Goal: Task Accomplishment & Management: Manage account settings

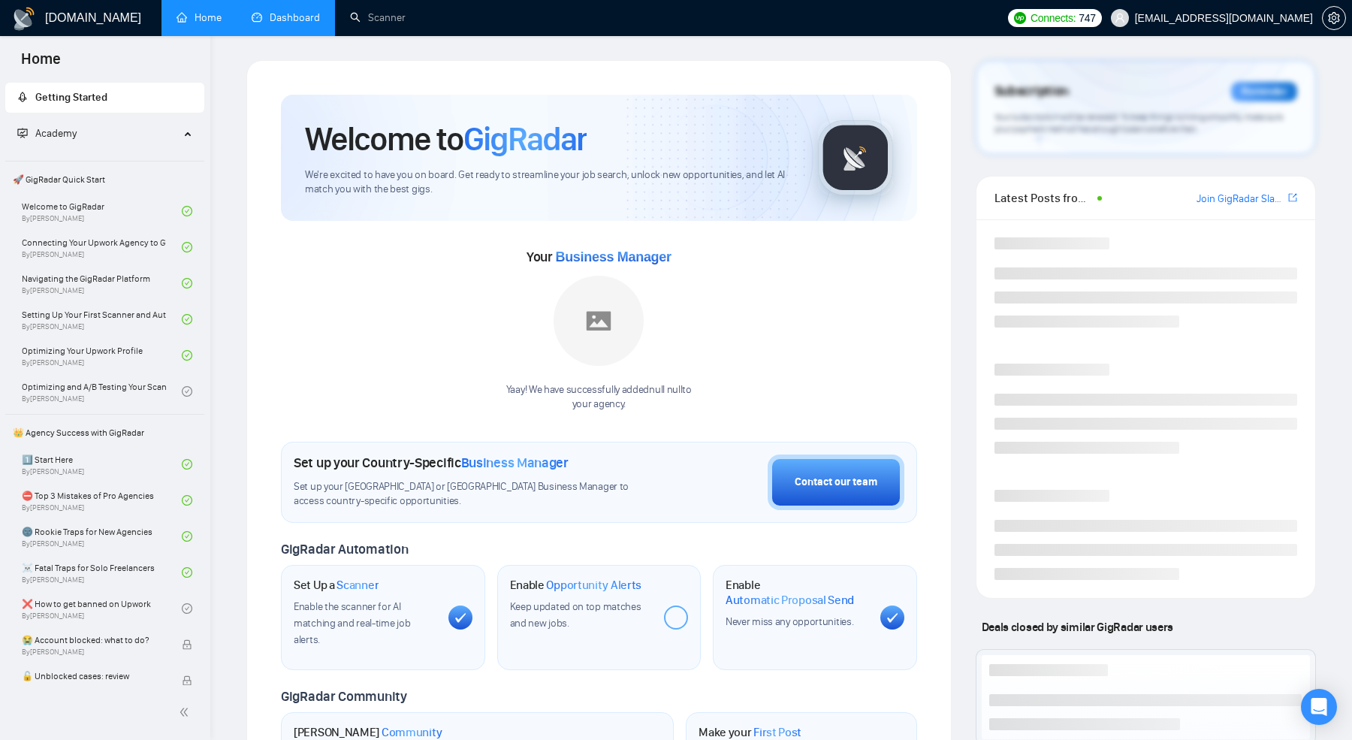
scroll to position [252, 0]
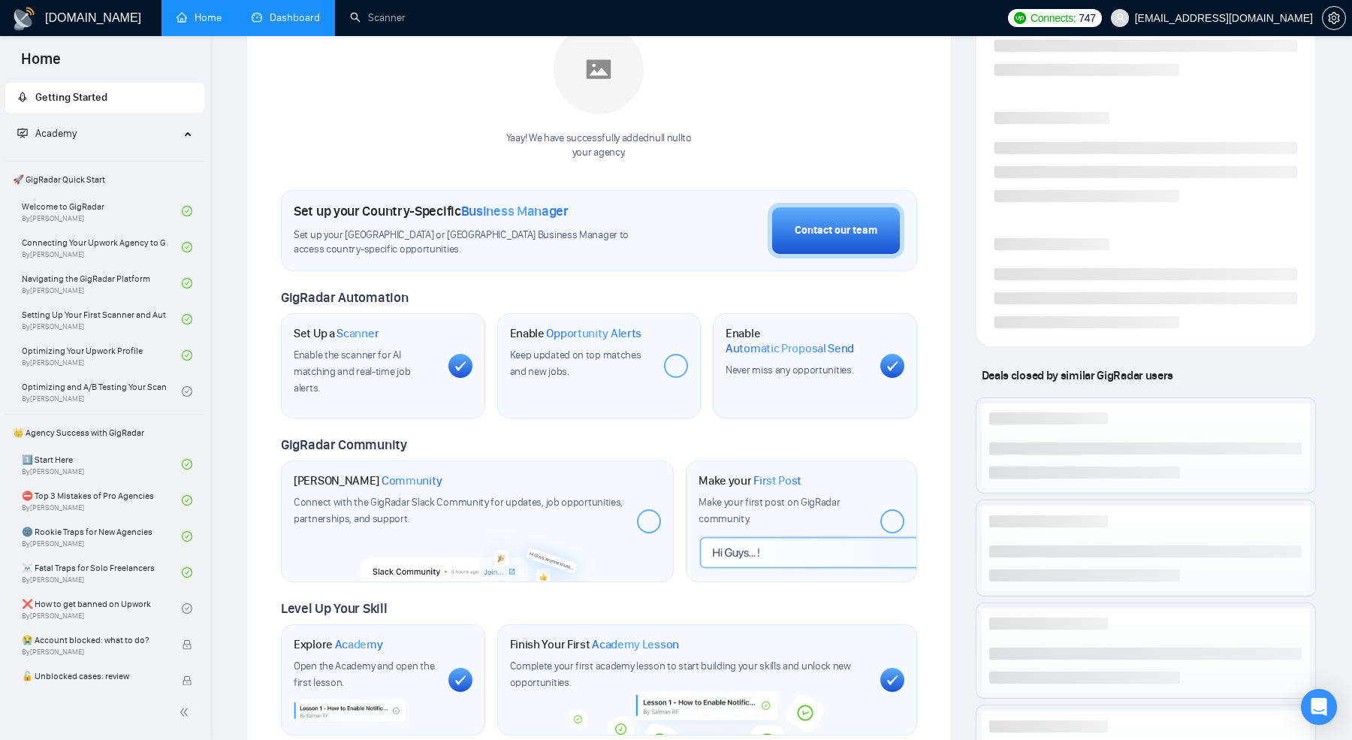
click at [284, 22] on link "Dashboard" at bounding box center [286, 17] width 68 height 13
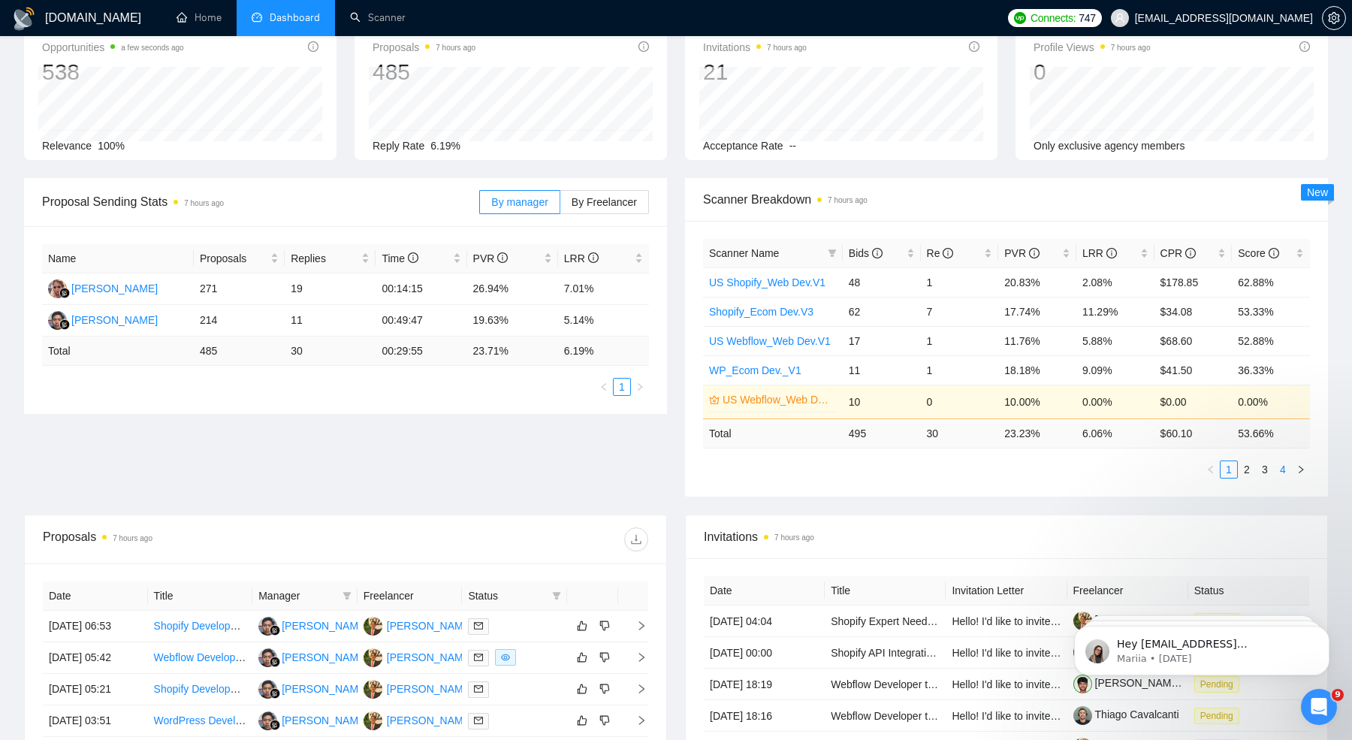
click at [1277, 472] on link "4" at bounding box center [1283, 469] width 17 height 17
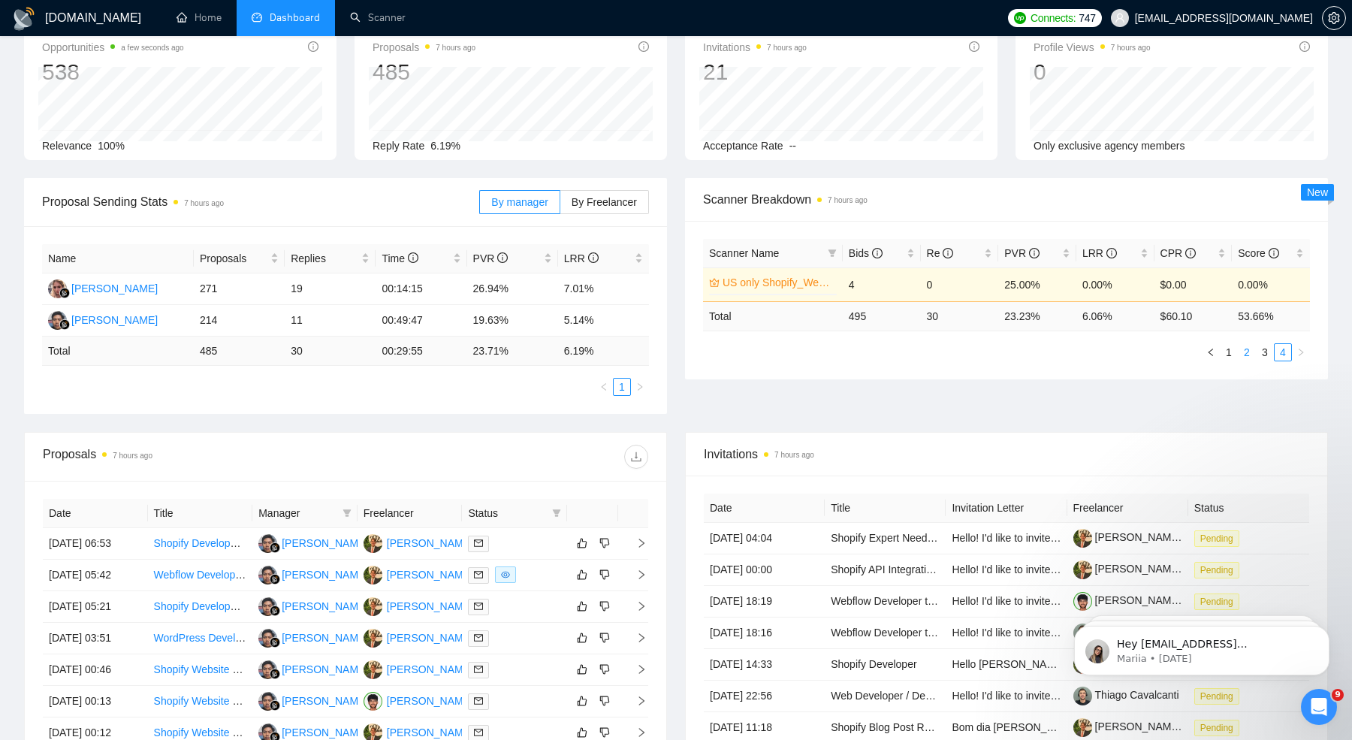
click at [1241, 353] on link "2" at bounding box center [1247, 352] width 17 height 17
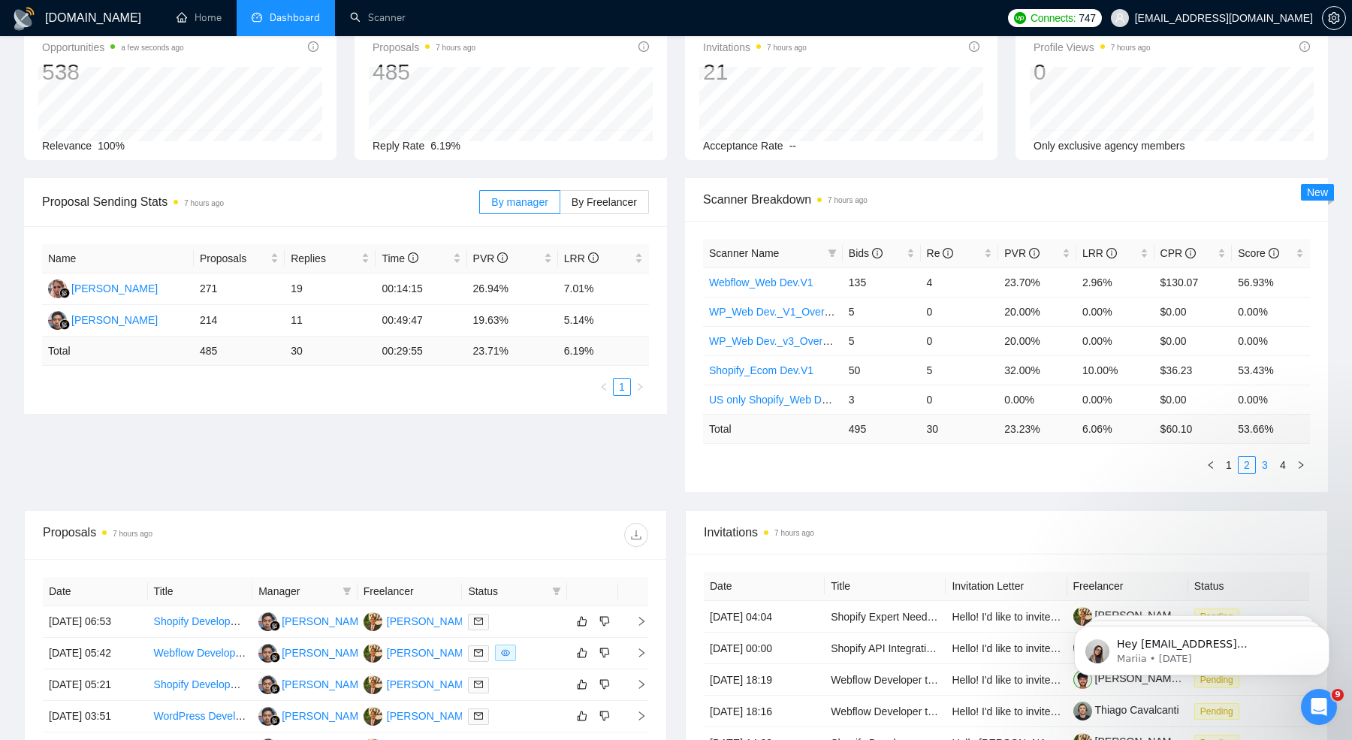
click at [1259, 466] on link "3" at bounding box center [1265, 465] width 17 height 17
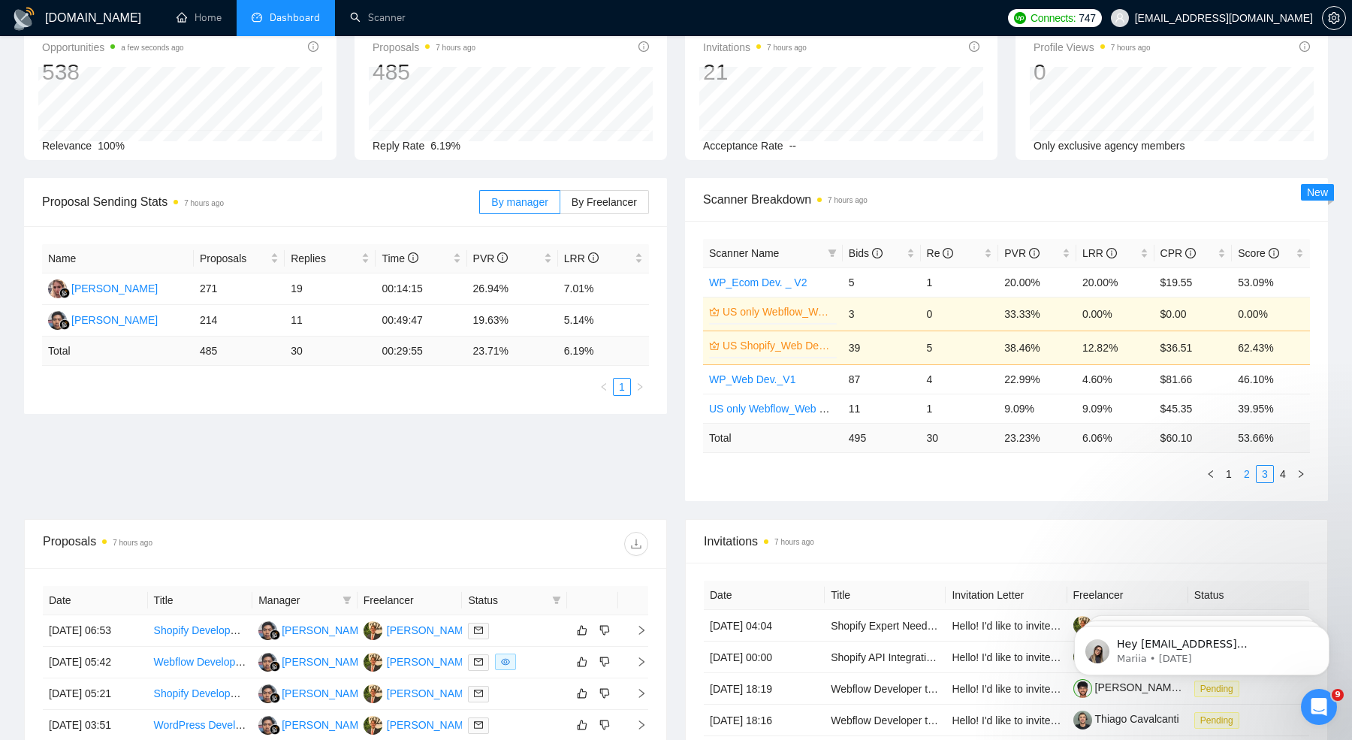
click at [1249, 478] on link "2" at bounding box center [1247, 474] width 17 height 17
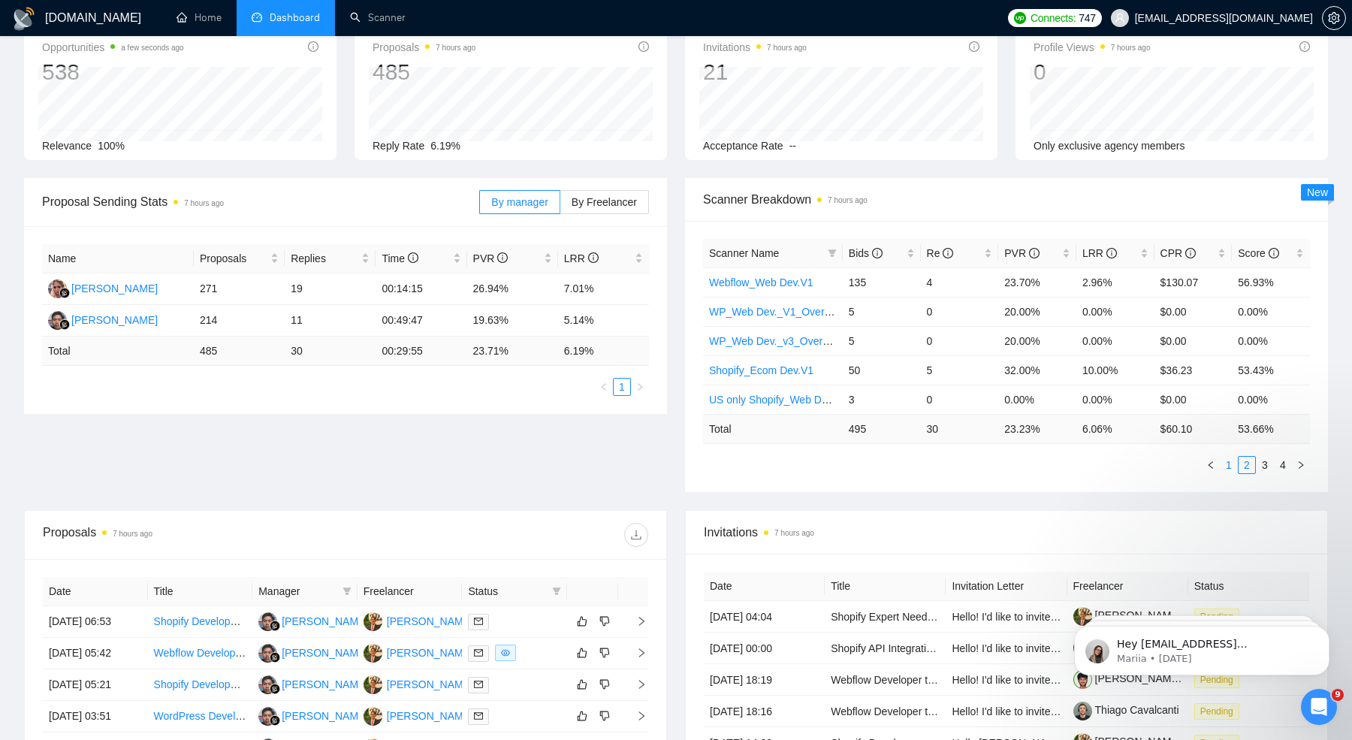
click at [1231, 467] on link "1" at bounding box center [1229, 465] width 17 height 17
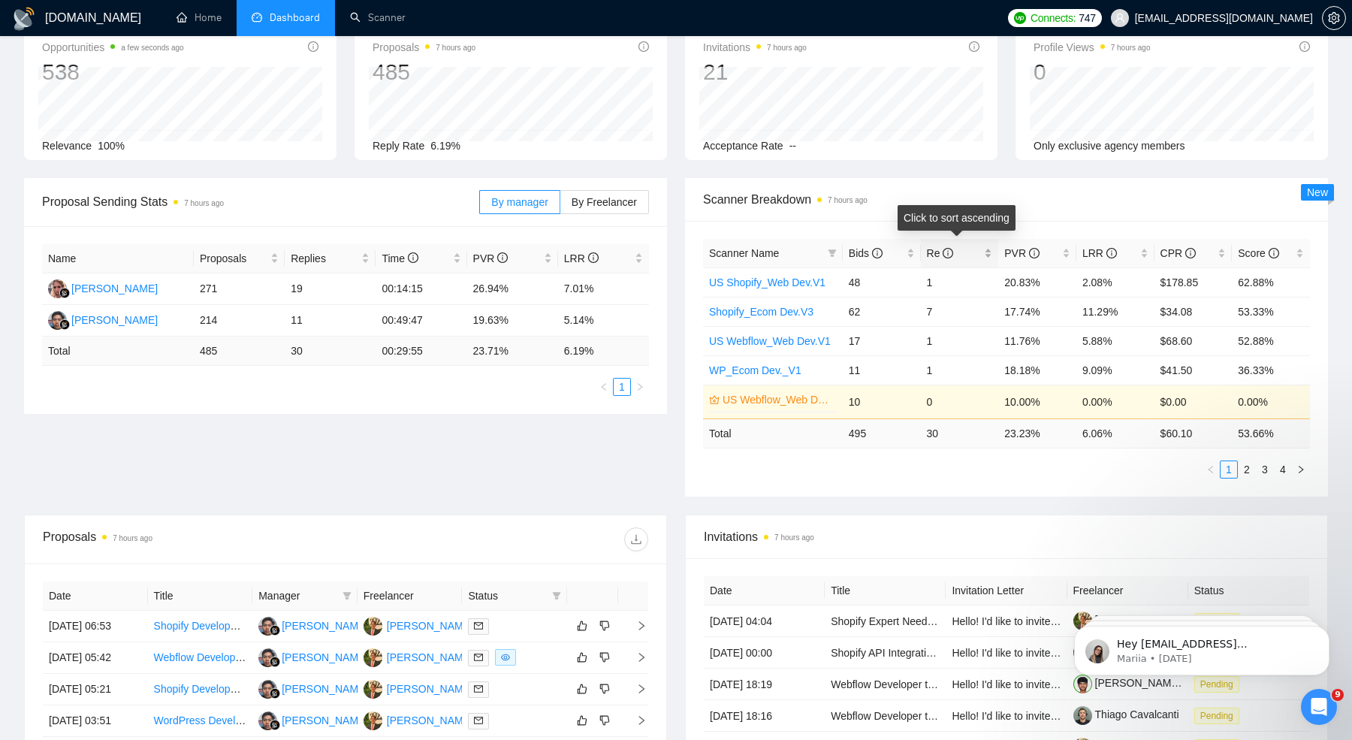
click at [983, 258] on div "Re" at bounding box center [960, 253] width 66 height 17
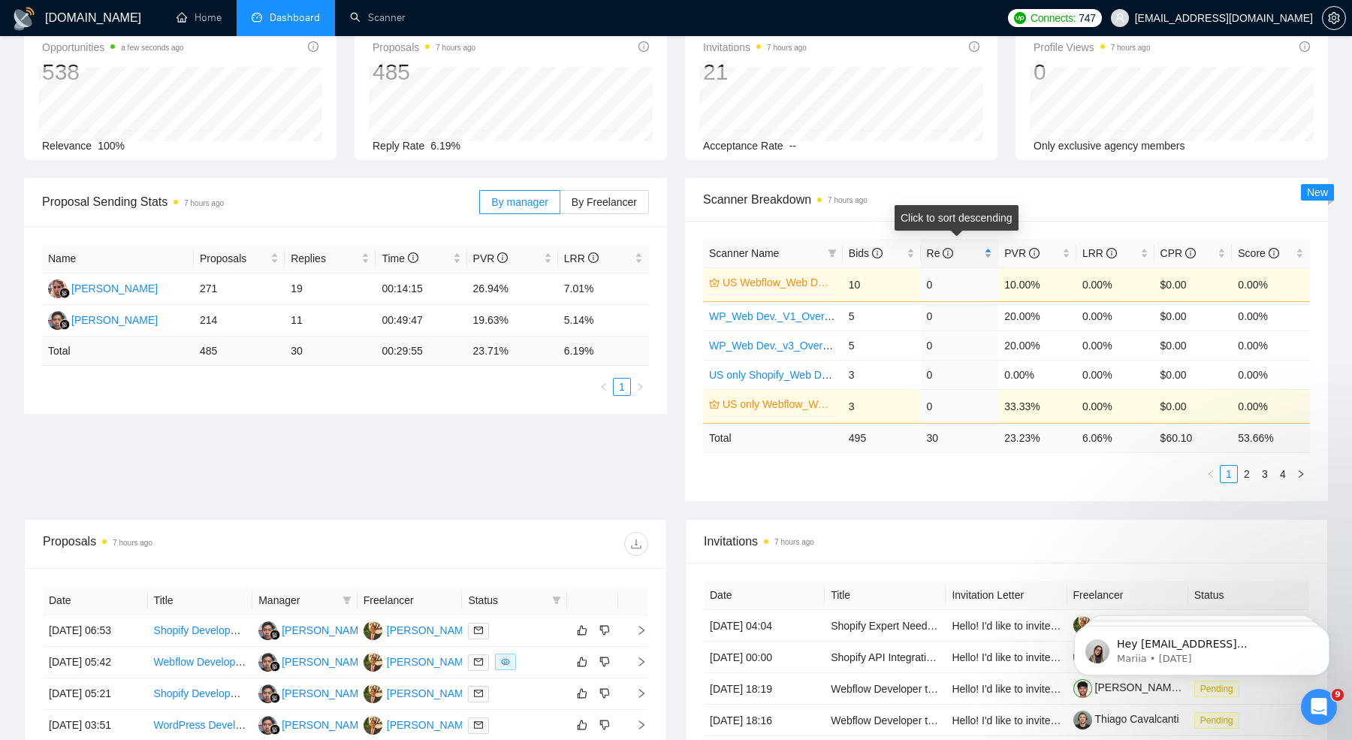
click at [986, 257] on div "Re" at bounding box center [960, 253] width 66 height 17
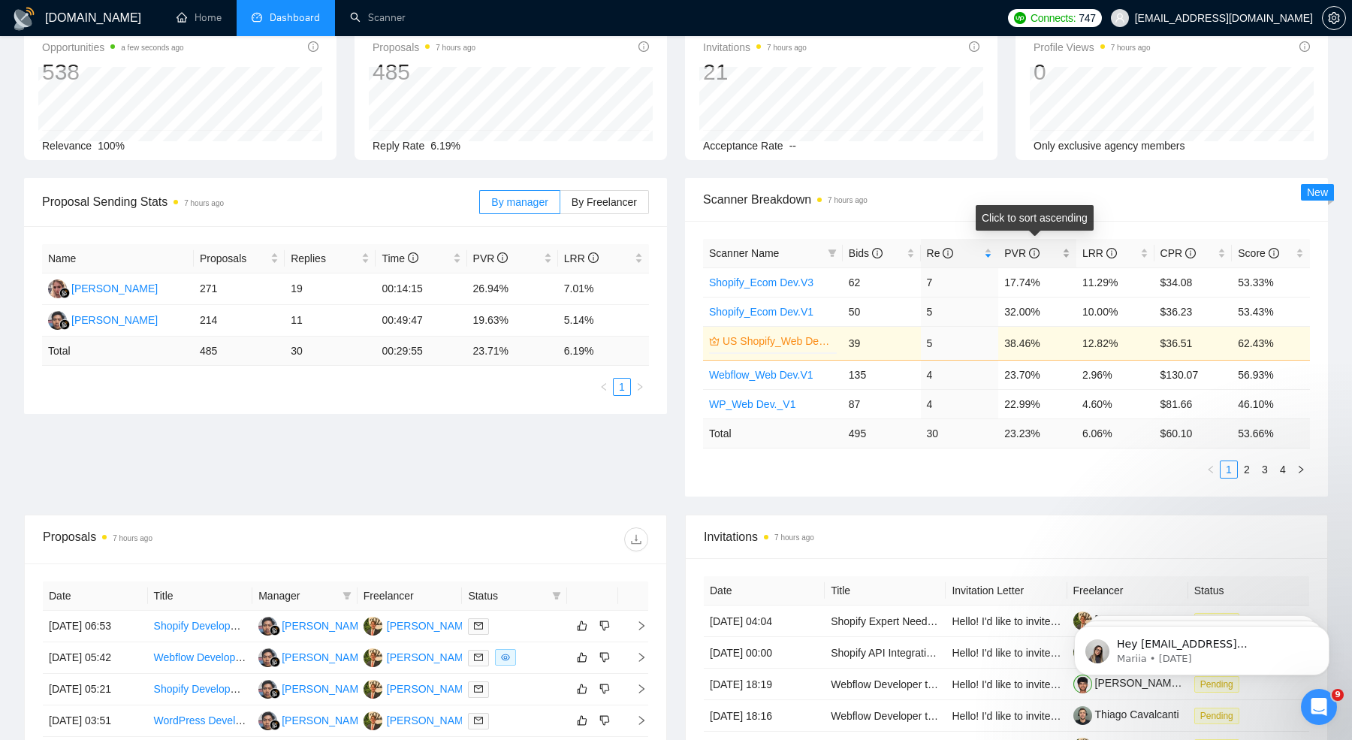
click at [1070, 255] on div "PVR" at bounding box center [1037, 253] width 66 height 17
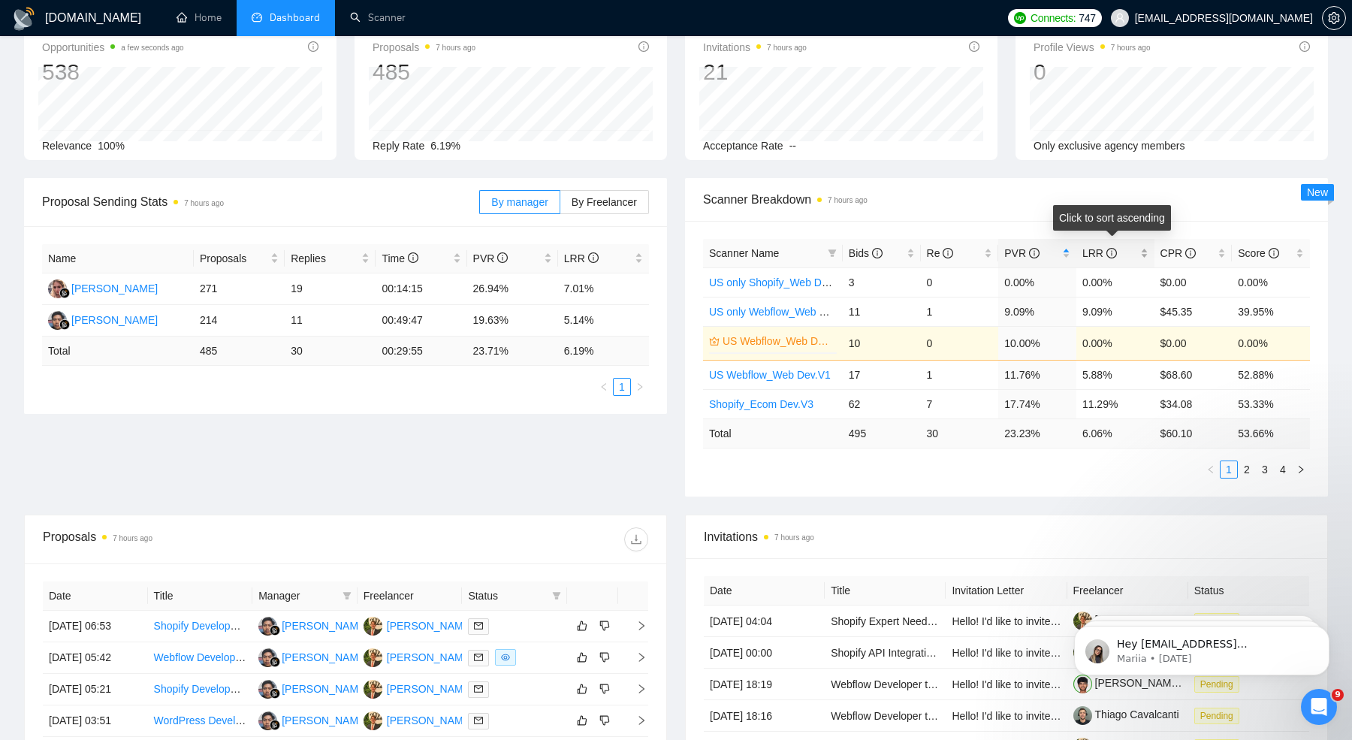
click at [1137, 248] on div "LRR" at bounding box center [1116, 253] width 66 height 17
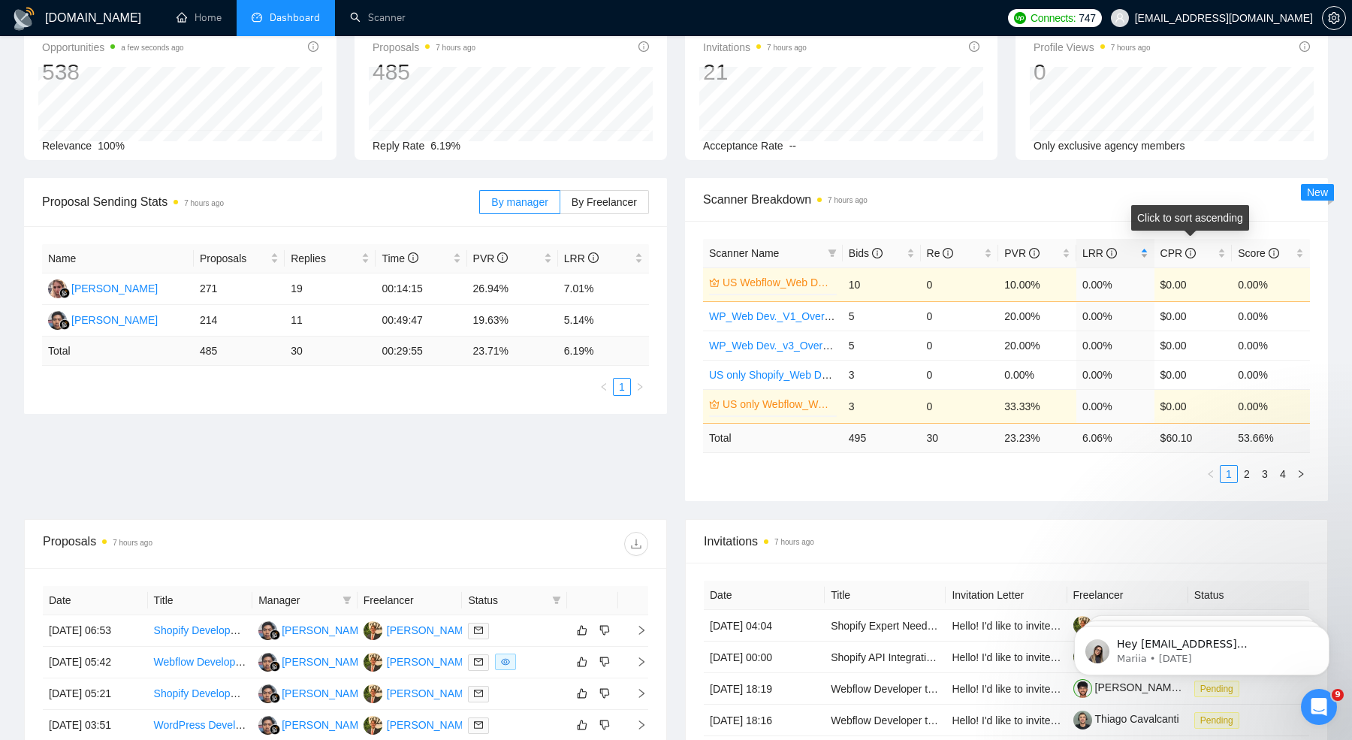
click at [1147, 255] on div "LRR" at bounding box center [1116, 253] width 66 height 17
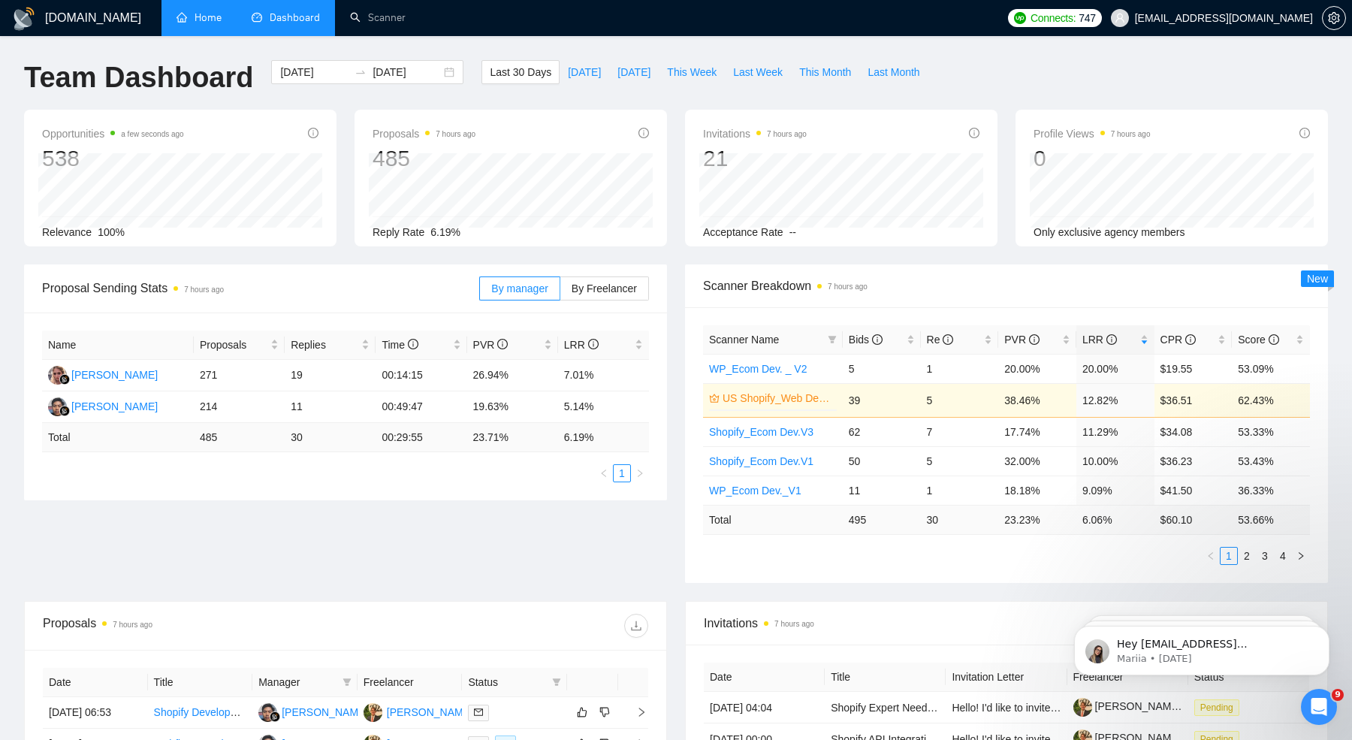
click at [208, 21] on link "Home" at bounding box center [199, 17] width 45 height 13
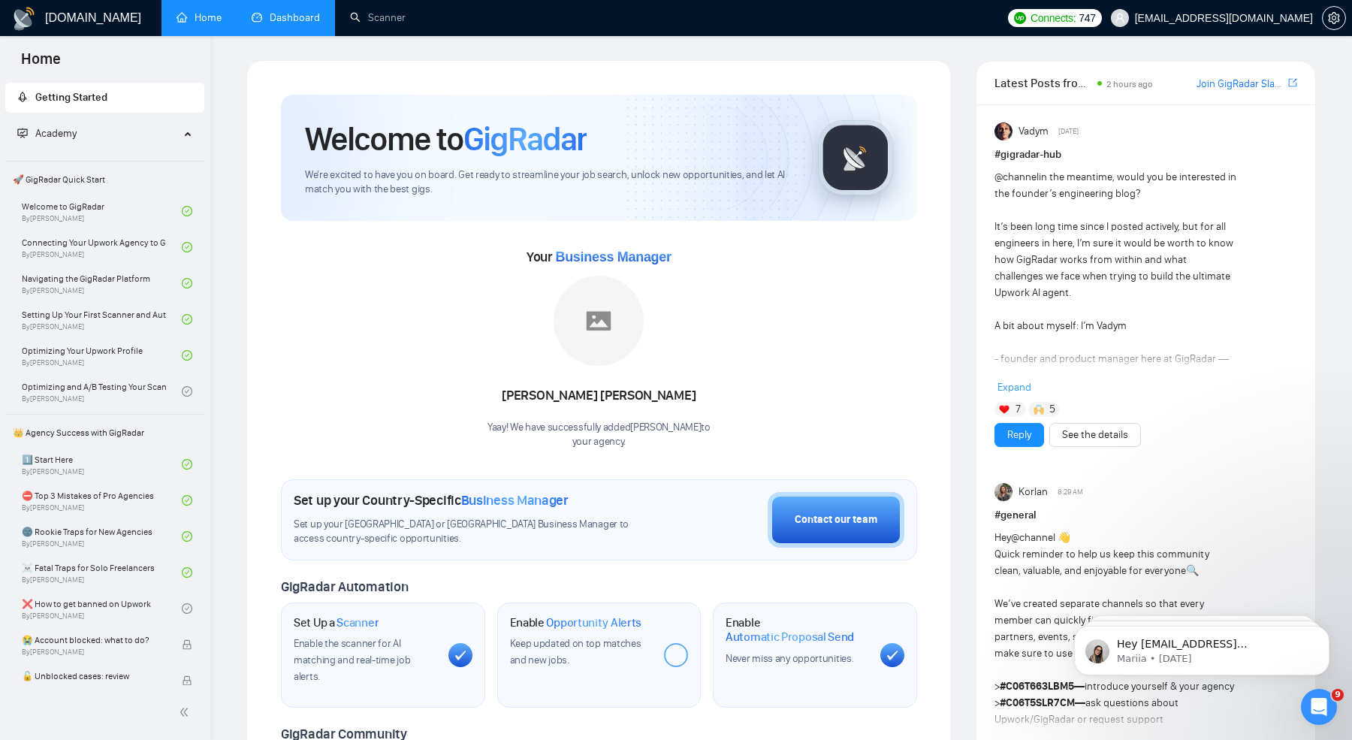
click at [298, 24] on link "Dashboard" at bounding box center [286, 17] width 68 height 13
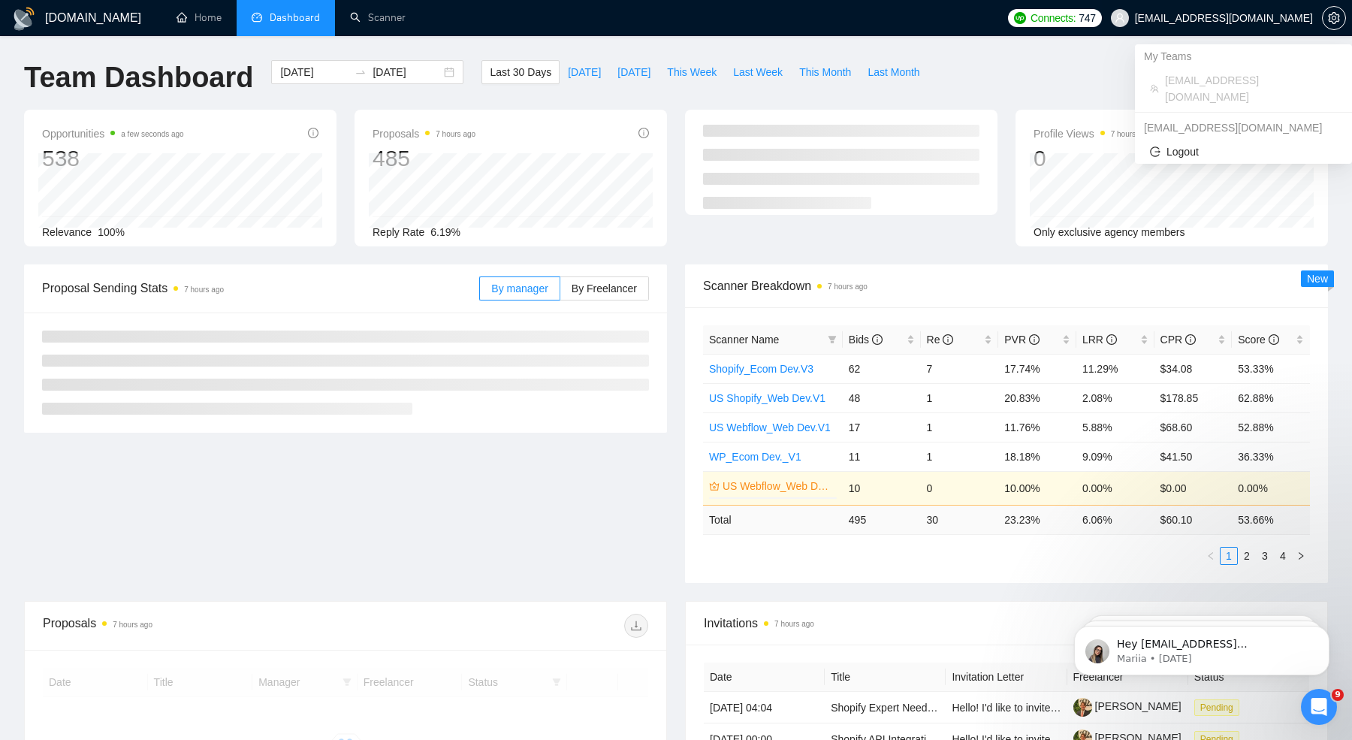
click at [1201, 18] on span "[EMAIL_ADDRESS][DOMAIN_NAME]" at bounding box center [1224, 18] width 178 height 0
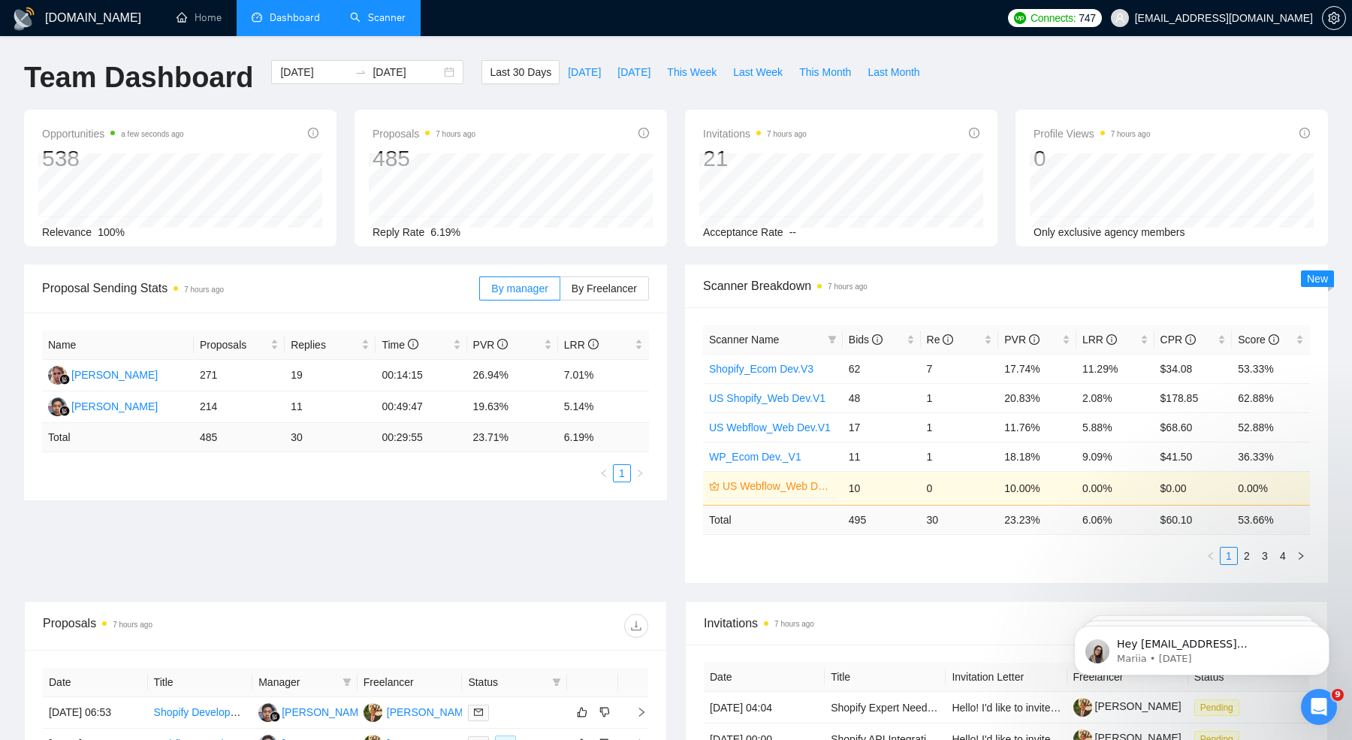
click at [367, 21] on link "Scanner" at bounding box center [378, 17] width 56 height 13
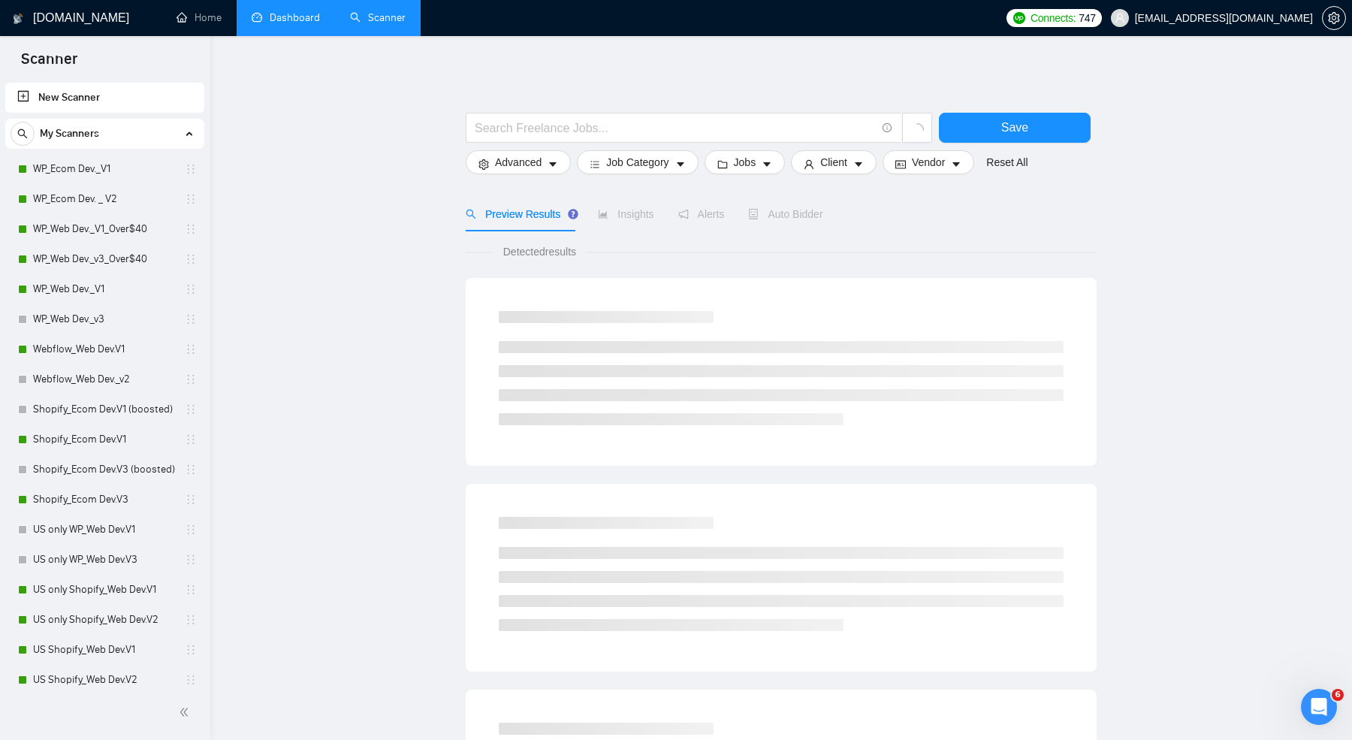
click at [293, 35] on li "Dashboard" at bounding box center [286, 18] width 98 height 36
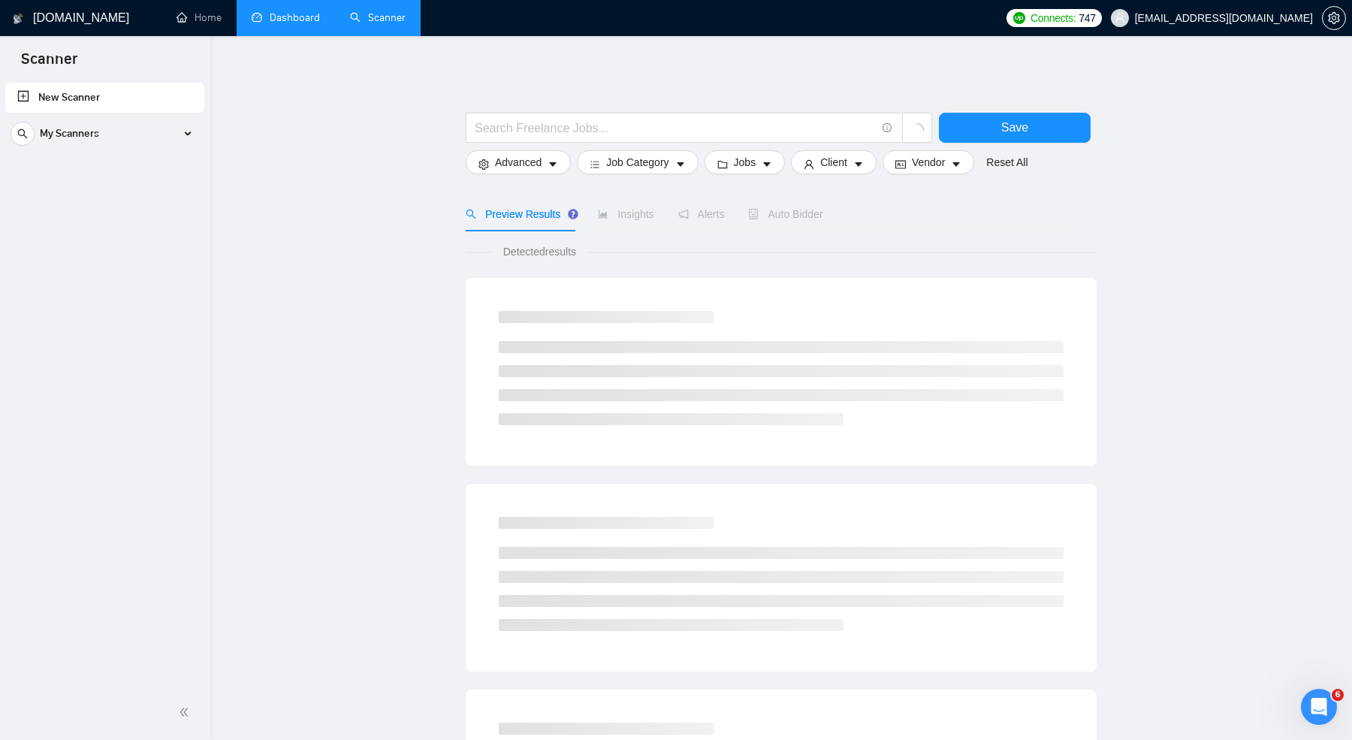
click at [278, 24] on link "Dashboard" at bounding box center [286, 17] width 68 height 13
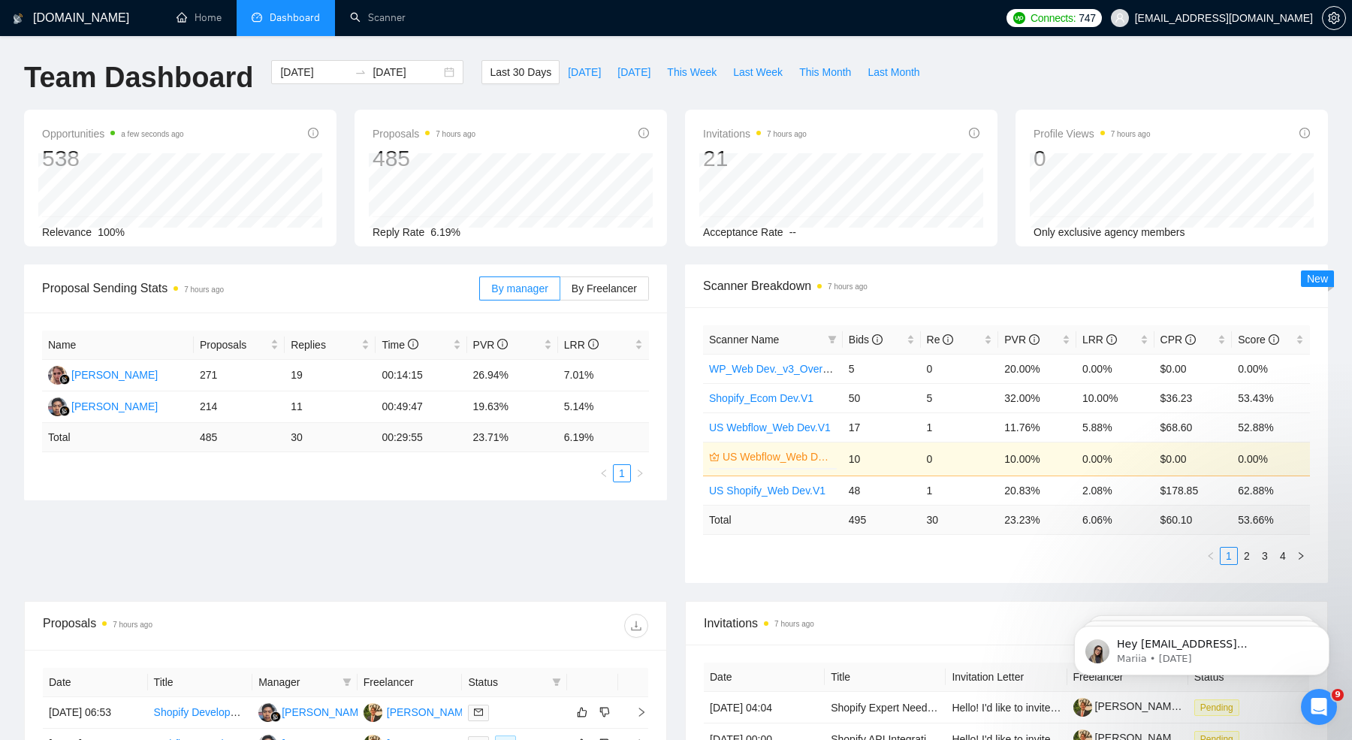
click at [307, 161] on div "Opportunities a few seconds ago 538 2025-10-04 Relevant 11 Relevance 100% Propo…" at bounding box center [676, 187] width 1322 height 155
click at [832, 77] on span "This Month" at bounding box center [825, 72] width 52 height 17
type input "2025-10-01"
type input "2025-10-31"
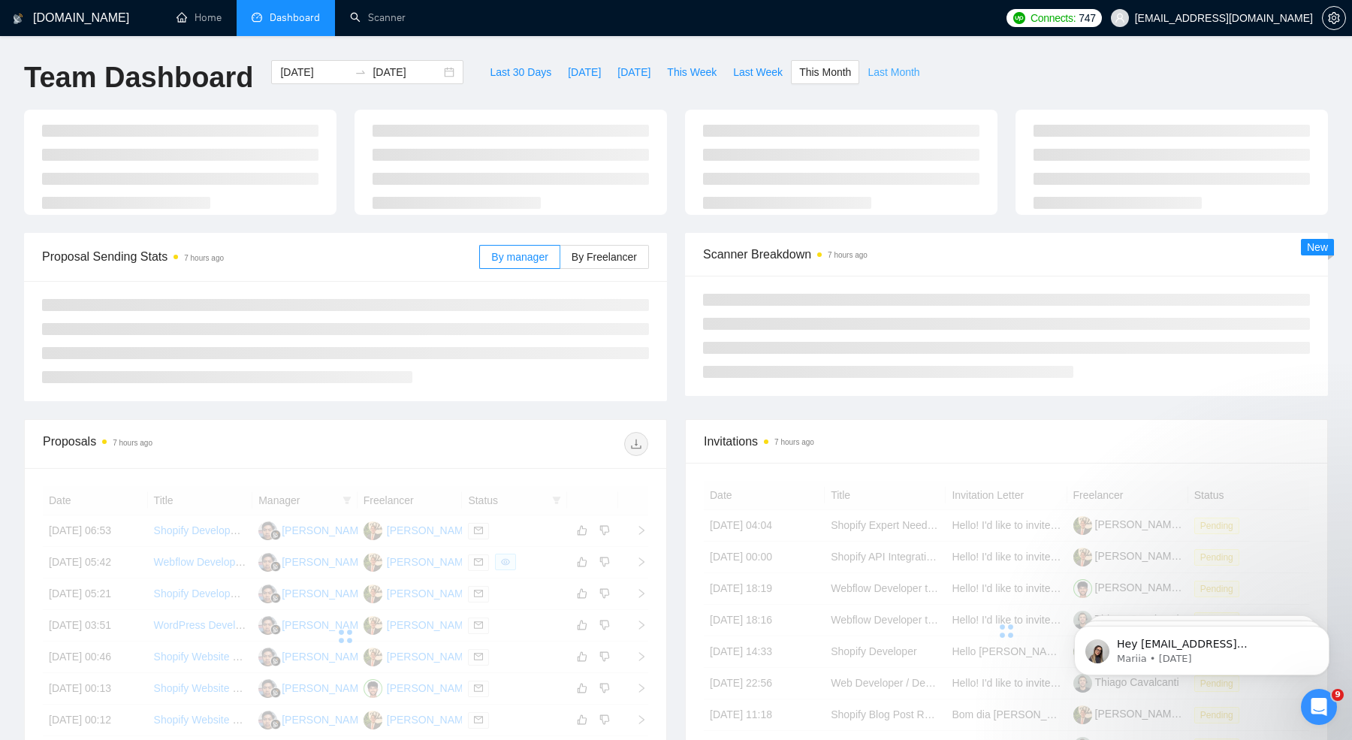
click at [883, 72] on span "Last Month" at bounding box center [894, 72] width 52 height 17
type input "2025-09-01"
type input "2025-09-30"
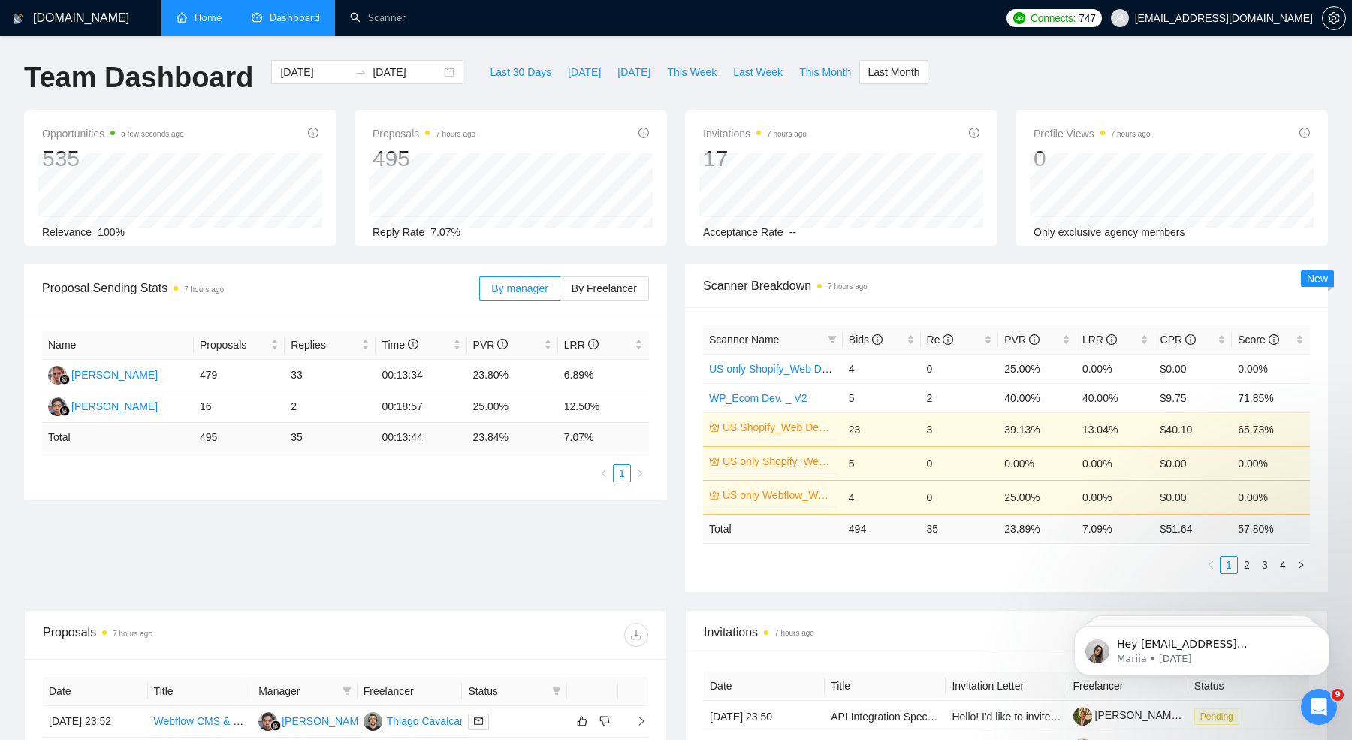
click at [186, 20] on link "Home" at bounding box center [199, 17] width 45 height 13
click at [378, 20] on link "Scanner" at bounding box center [378, 17] width 56 height 13
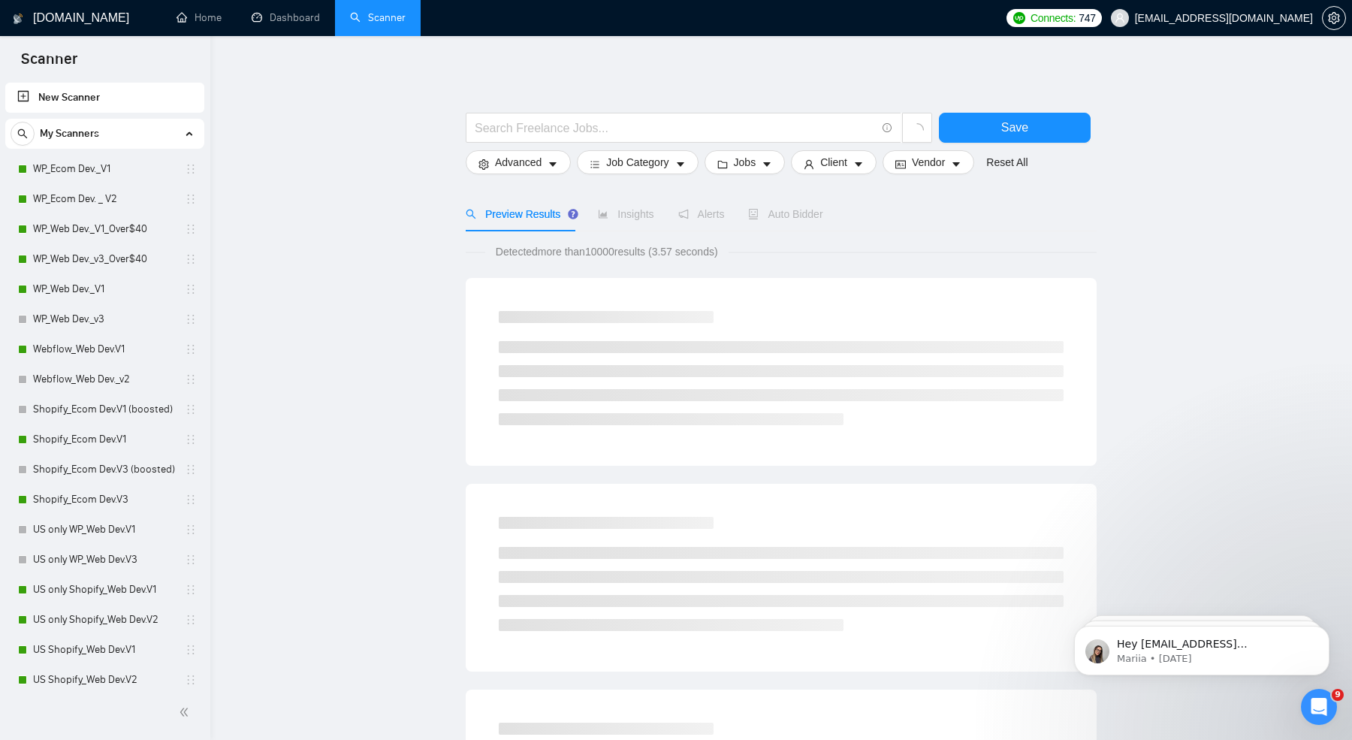
click at [789, 204] on div "Auto Bidder" at bounding box center [785, 214] width 74 height 35
click at [783, 214] on span "Auto Bidder" at bounding box center [785, 214] width 74 height 12
click at [106, 173] on link "WP_Ecom Dev._V1" at bounding box center [104, 169] width 143 height 30
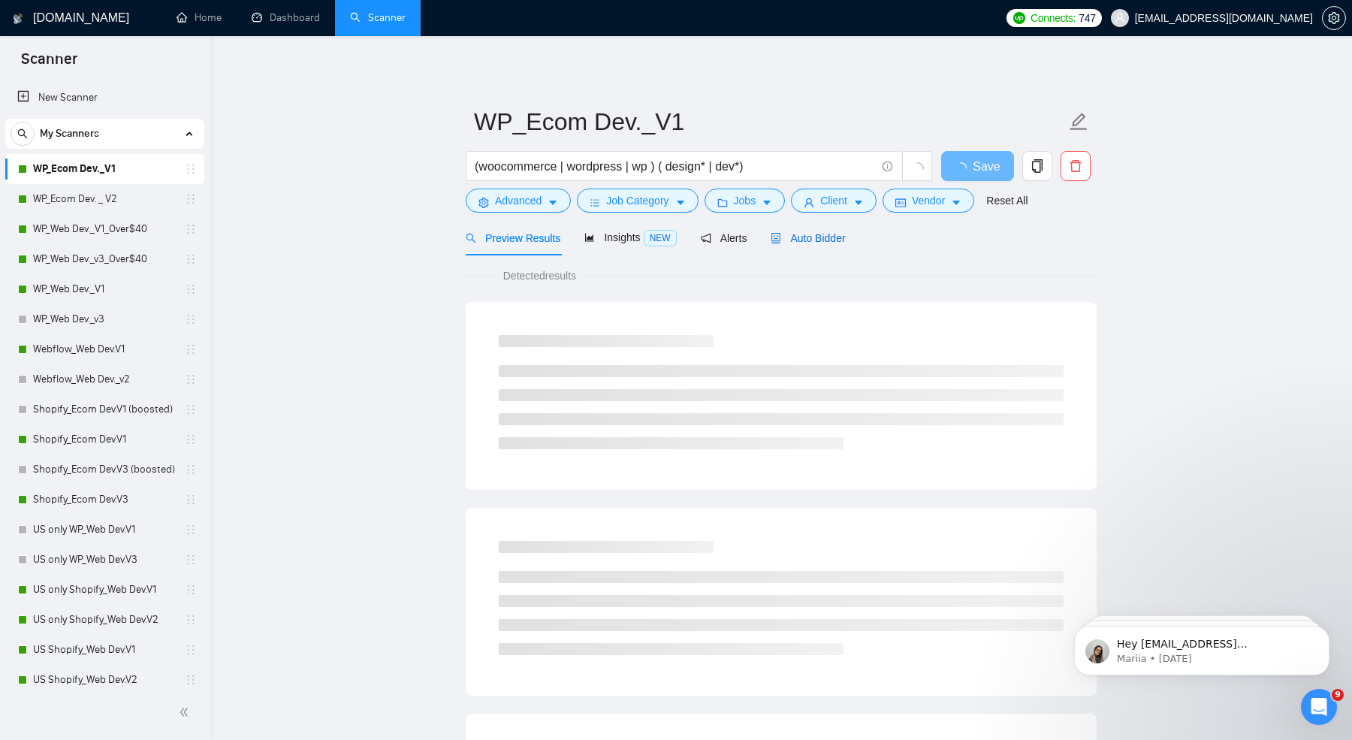
click at [823, 240] on span "Auto Bidder" at bounding box center [808, 238] width 74 height 12
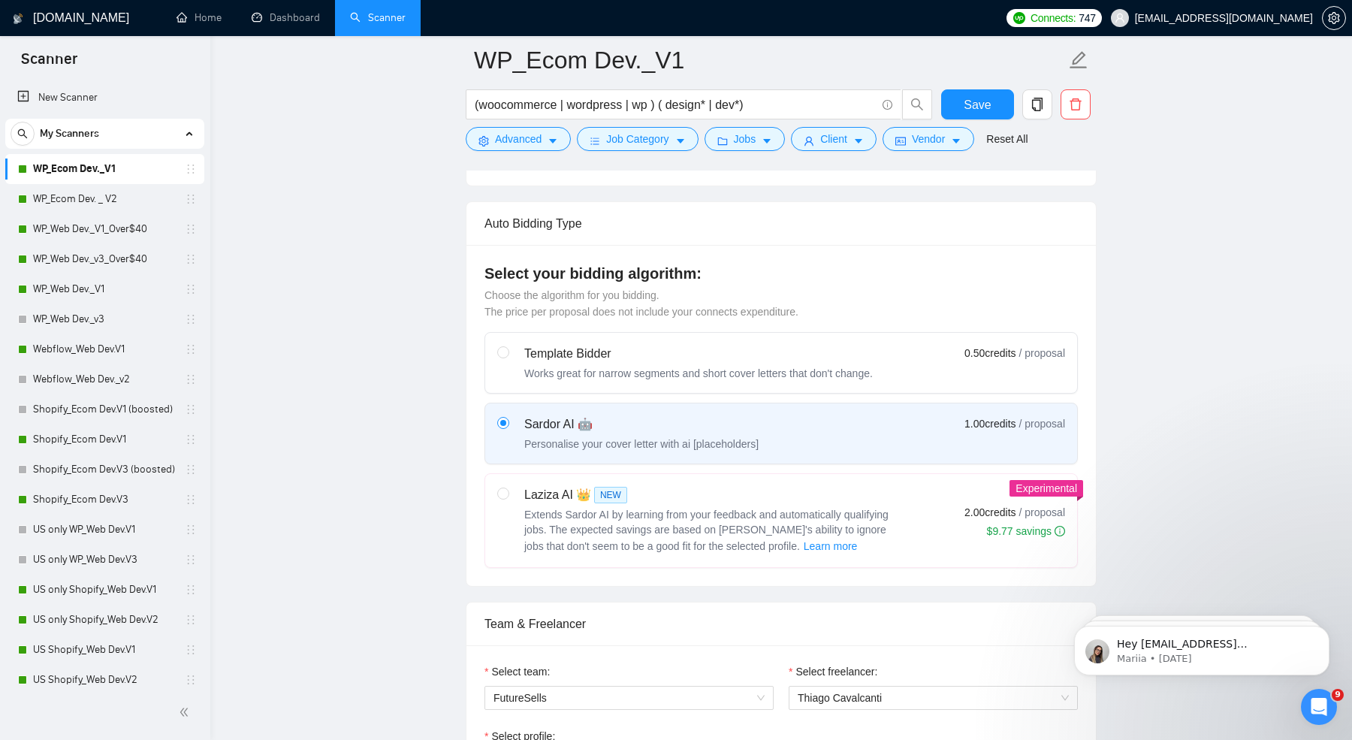
scroll to position [490, 0]
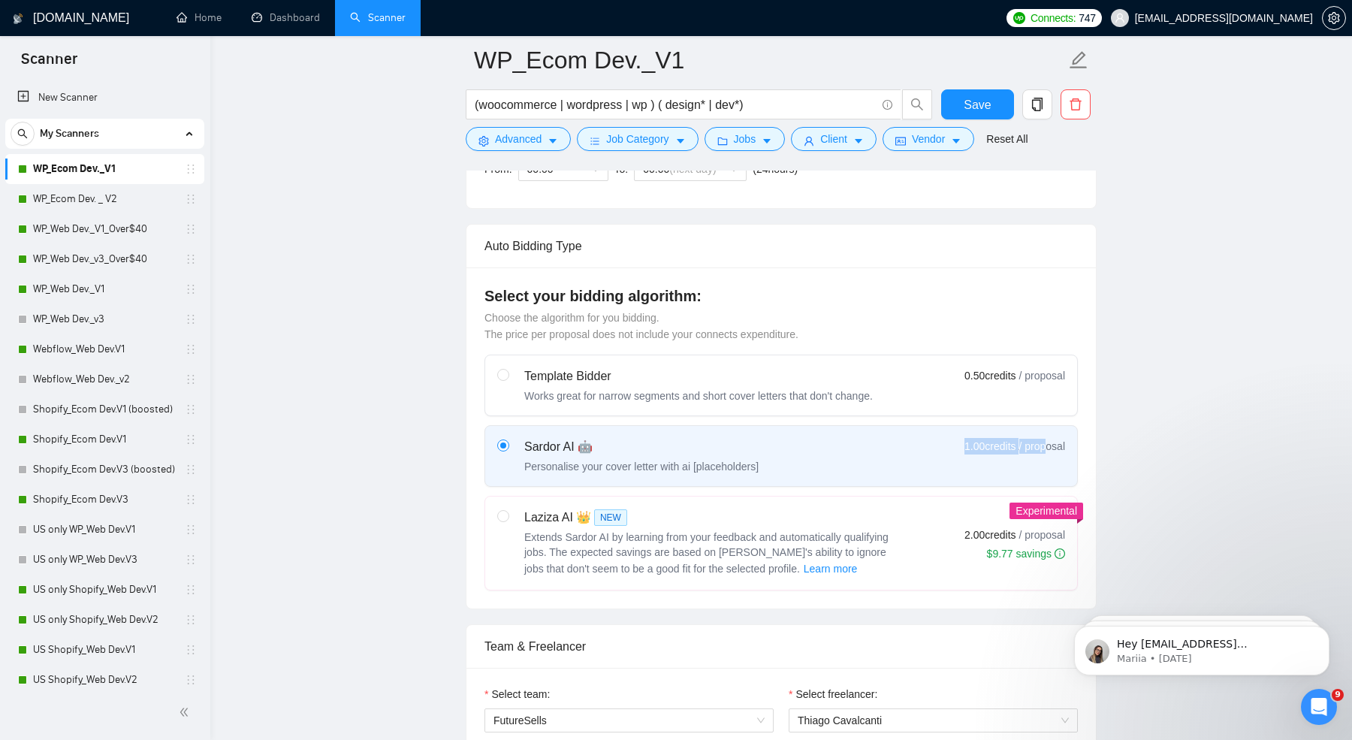
drag, startPoint x: 944, startPoint y: 445, endPoint x: 1047, endPoint y: 444, distance: 103.7
click at [1047, 444] on div "Sardor AI 🤖 Personalise your cover letter with ai [placeholders] 1.00 credits /…" at bounding box center [781, 456] width 568 height 36
click at [965, 442] on span "1.00 credits" at bounding box center [990, 446] width 51 height 17
click at [508, 442] on input "radio" at bounding box center [502, 444] width 11 height 11
drag, startPoint x: 950, startPoint y: 442, endPoint x: 1014, endPoint y: 442, distance: 63.9
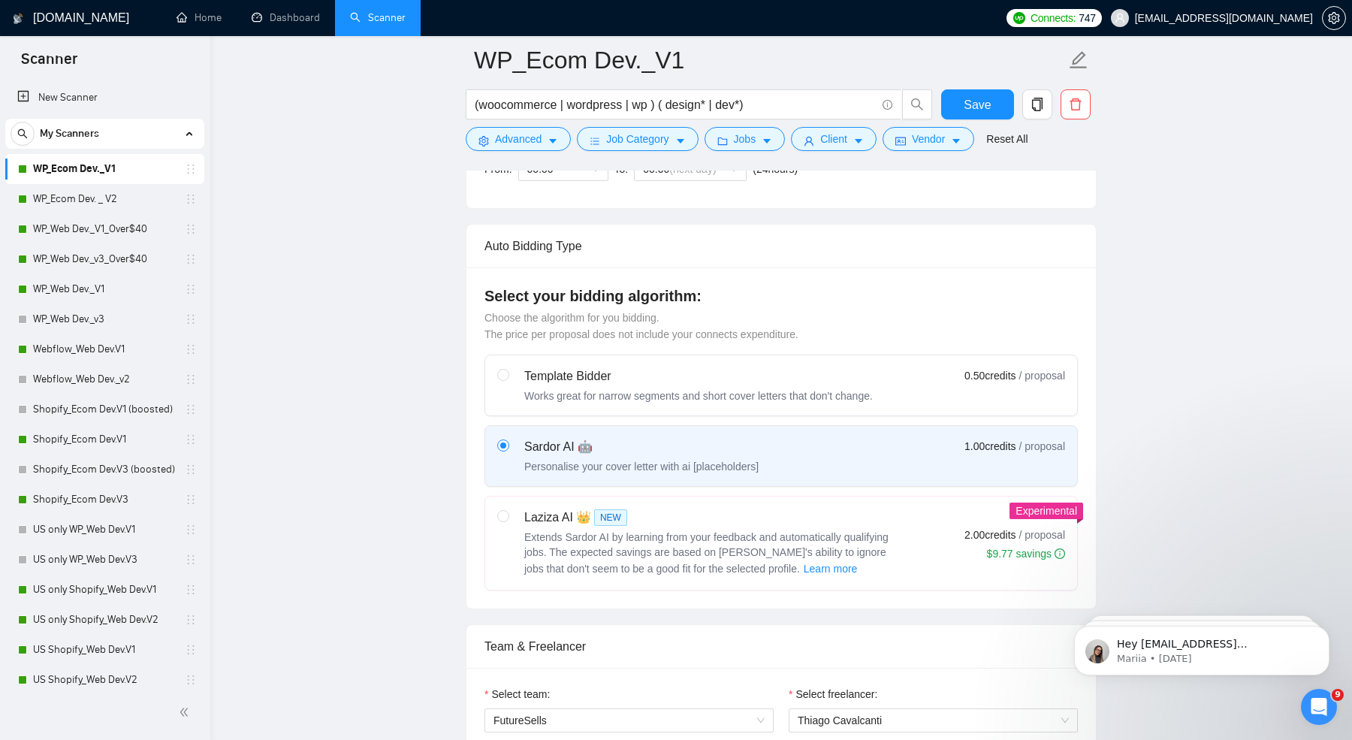
click at [1014, 442] on div "Sardor AI 🤖 Personalise your cover letter with ai [placeholders] 1.00 credits /…" at bounding box center [781, 456] width 568 height 36
drag, startPoint x: 939, startPoint y: 523, endPoint x: 1047, endPoint y: 528, distance: 107.6
click at [1047, 528] on div "Laziza AI 👑 NEW Extends Sardor AI by learning from your feedback and automatica…" at bounding box center [781, 543] width 568 height 69
drag, startPoint x: 952, startPoint y: 431, endPoint x: 993, endPoint y: 439, distance: 42.1
click at [993, 438] on label "Sardor AI 🤖 Personalise your cover letter with ai [placeholders] 1.00 credits /…" at bounding box center [781, 456] width 592 height 60
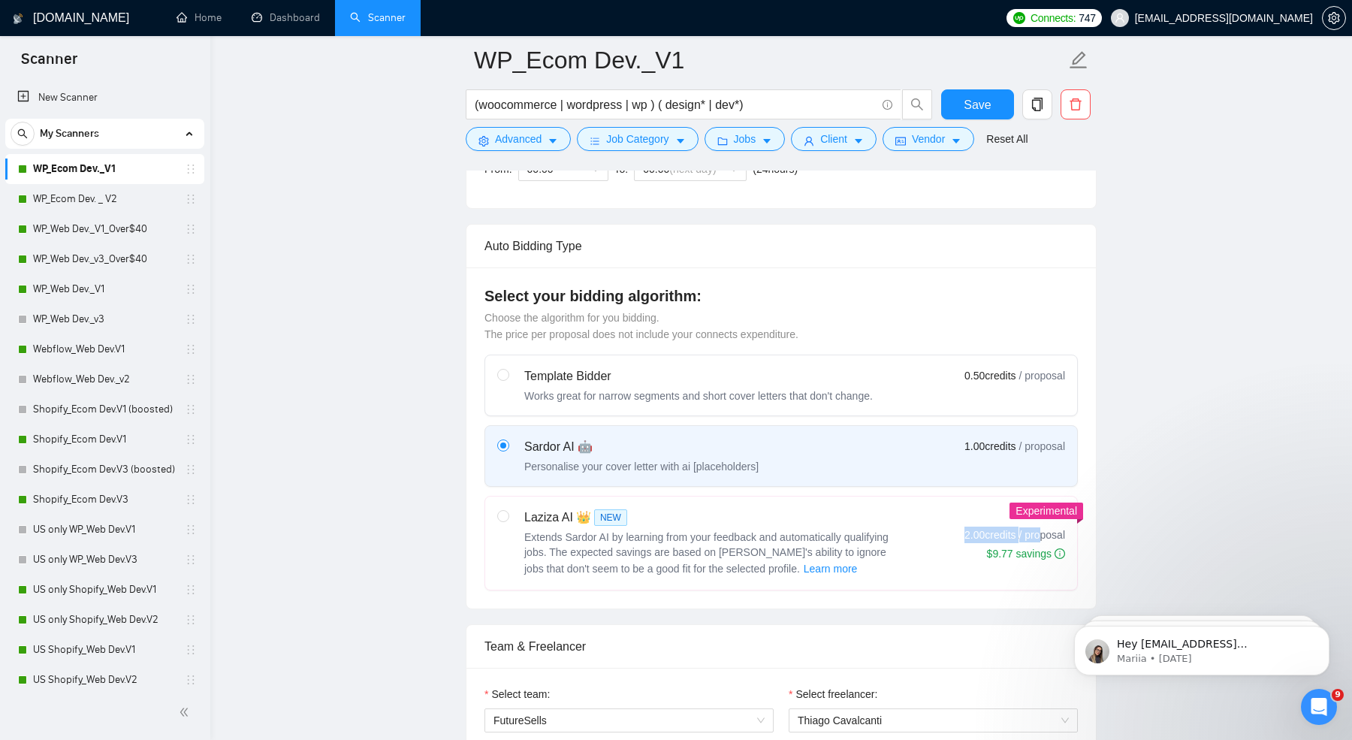
drag, startPoint x: 955, startPoint y: 523, endPoint x: 1044, endPoint y: 523, distance: 88.6
click at [1044, 523] on div "Laziza AI 👑 NEW Extends Sardor AI by learning from your feedback and automatica…" at bounding box center [781, 543] width 568 height 69
click at [1338, 19] on icon "setting" at bounding box center [1333, 18] width 11 height 12
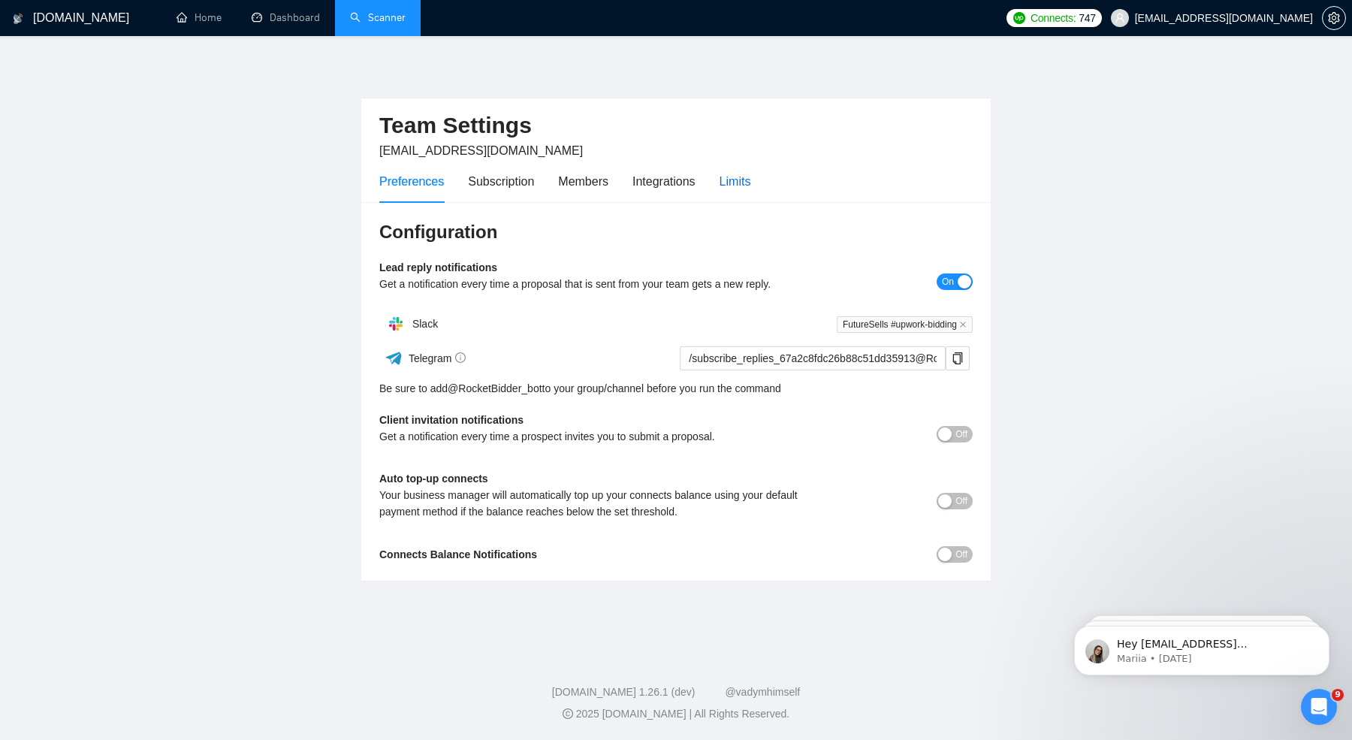
click at [738, 179] on div "Limits" at bounding box center [736, 181] width 32 height 19
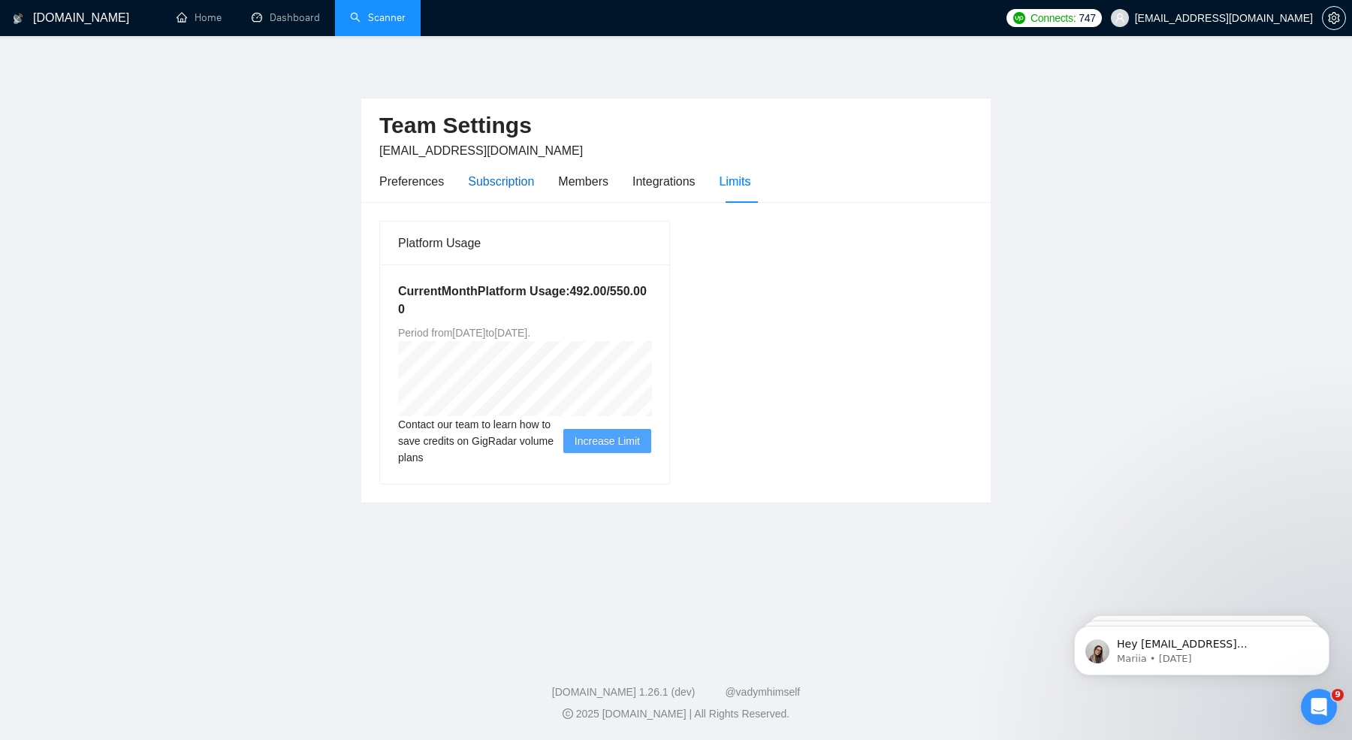
click at [494, 187] on div "Subscription" at bounding box center [501, 181] width 66 height 19
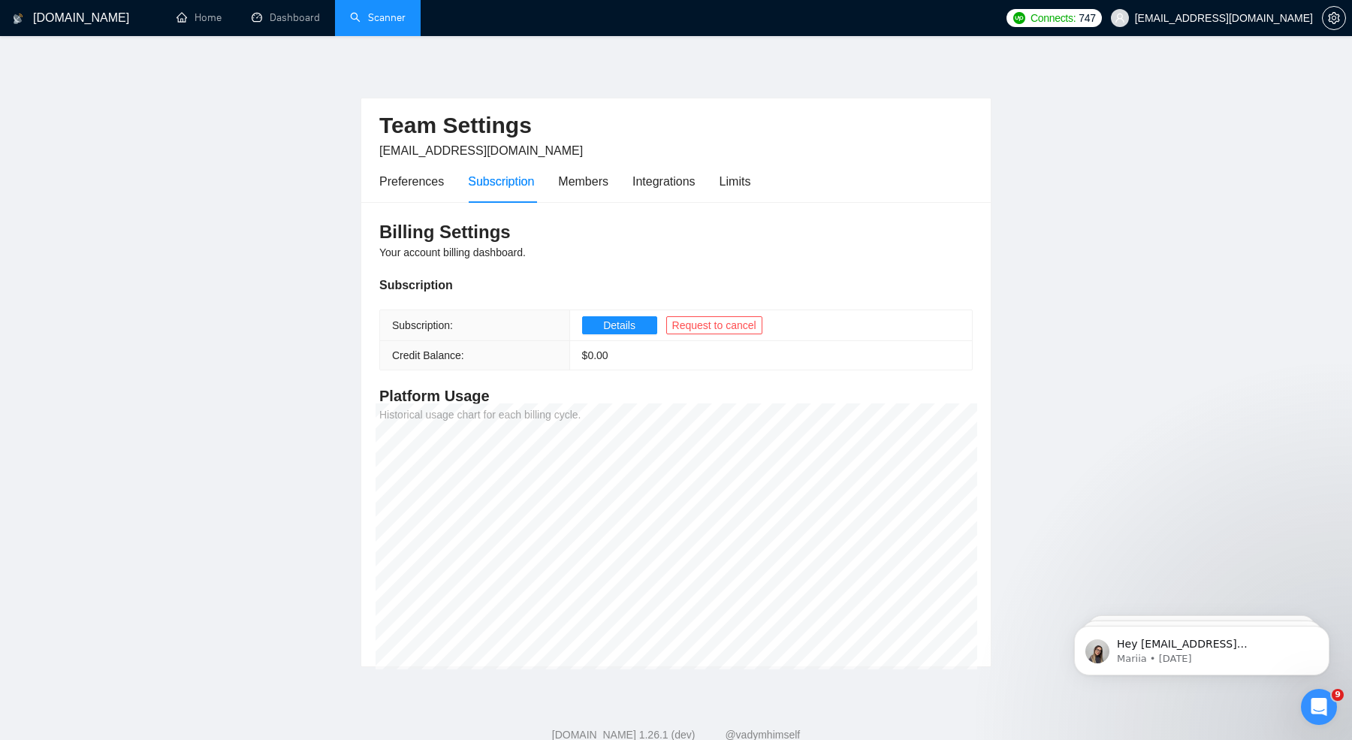
click at [619, 313] on td "Details Request to cancel" at bounding box center [770, 325] width 403 height 31
click at [616, 322] on span "Details" at bounding box center [619, 325] width 32 height 17
click at [742, 183] on div "Limits" at bounding box center [736, 181] width 32 height 19
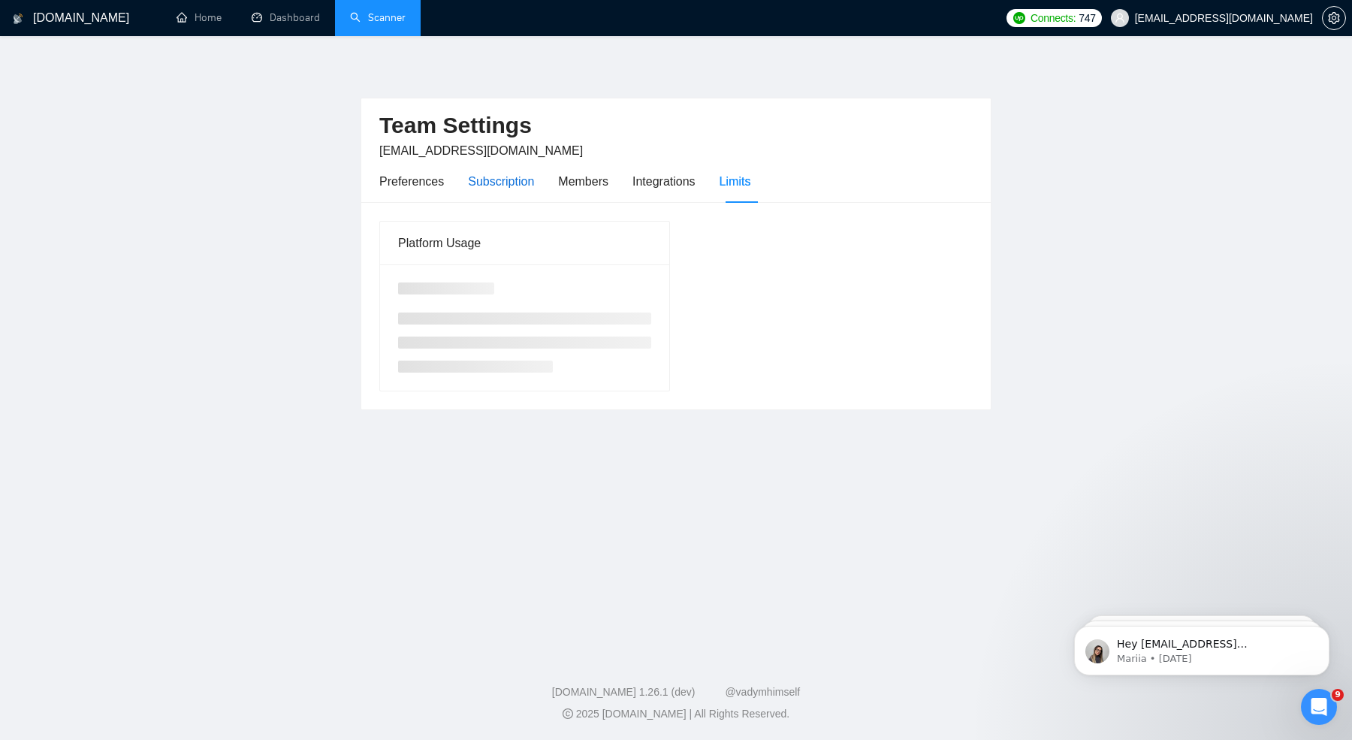
click at [499, 185] on div "Subscription" at bounding box center [501, 181] width 66 height 19
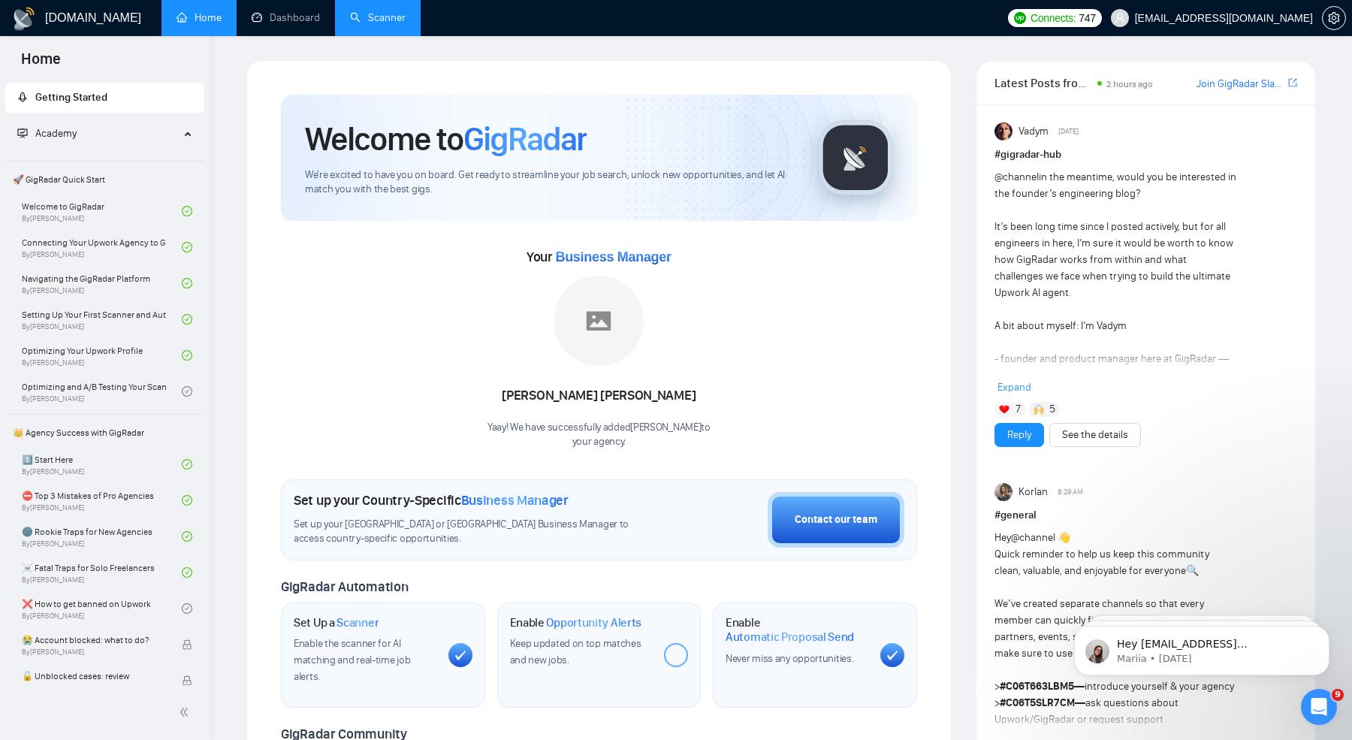
click at [370, 24] on link "Scanner" at bounding box center [378, 17] width 56 height 13
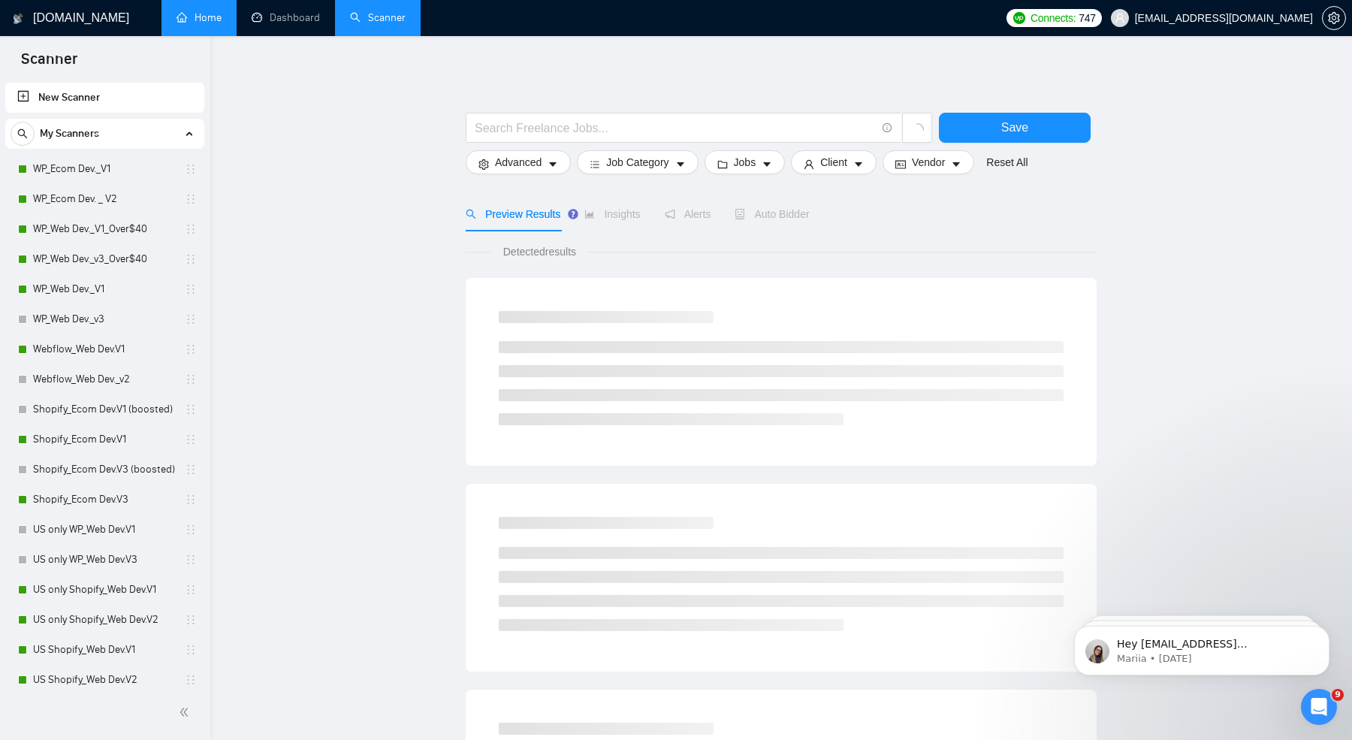
click at [190, 35] on li "Home" at bounding box center [199, 18] width 75 height 36
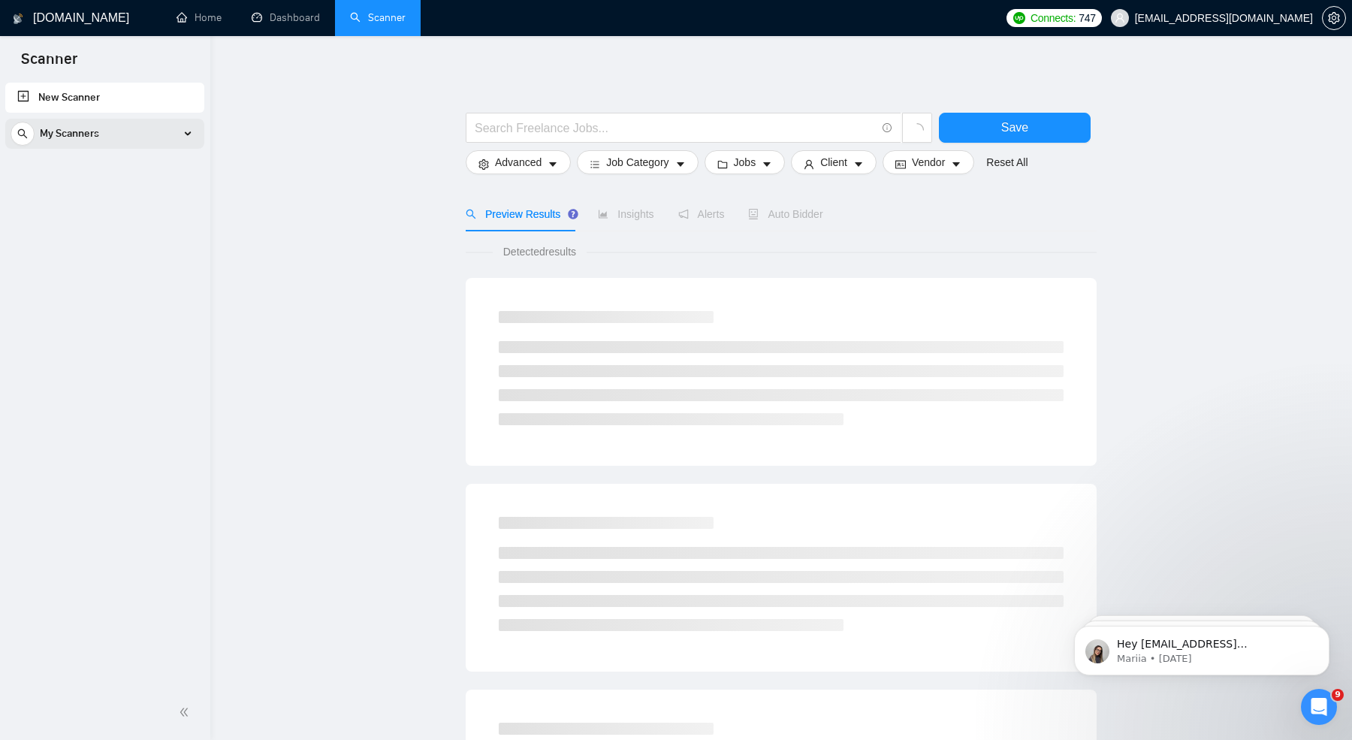
click at [95, 133] on span "My Scanners" at bounding box center [69, 134] width 59 height 30
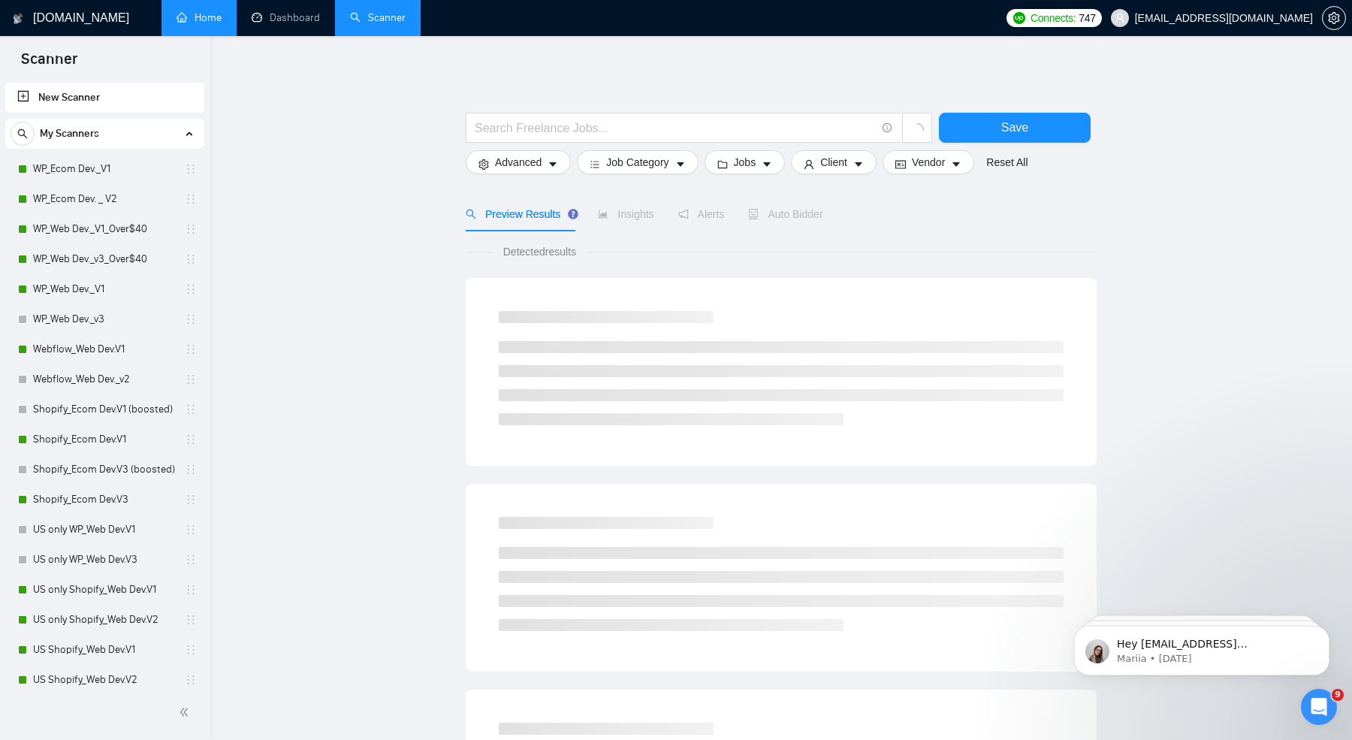
click at [195, 15] on link "Home" at bounding box center [199, 17] width 45 height 13
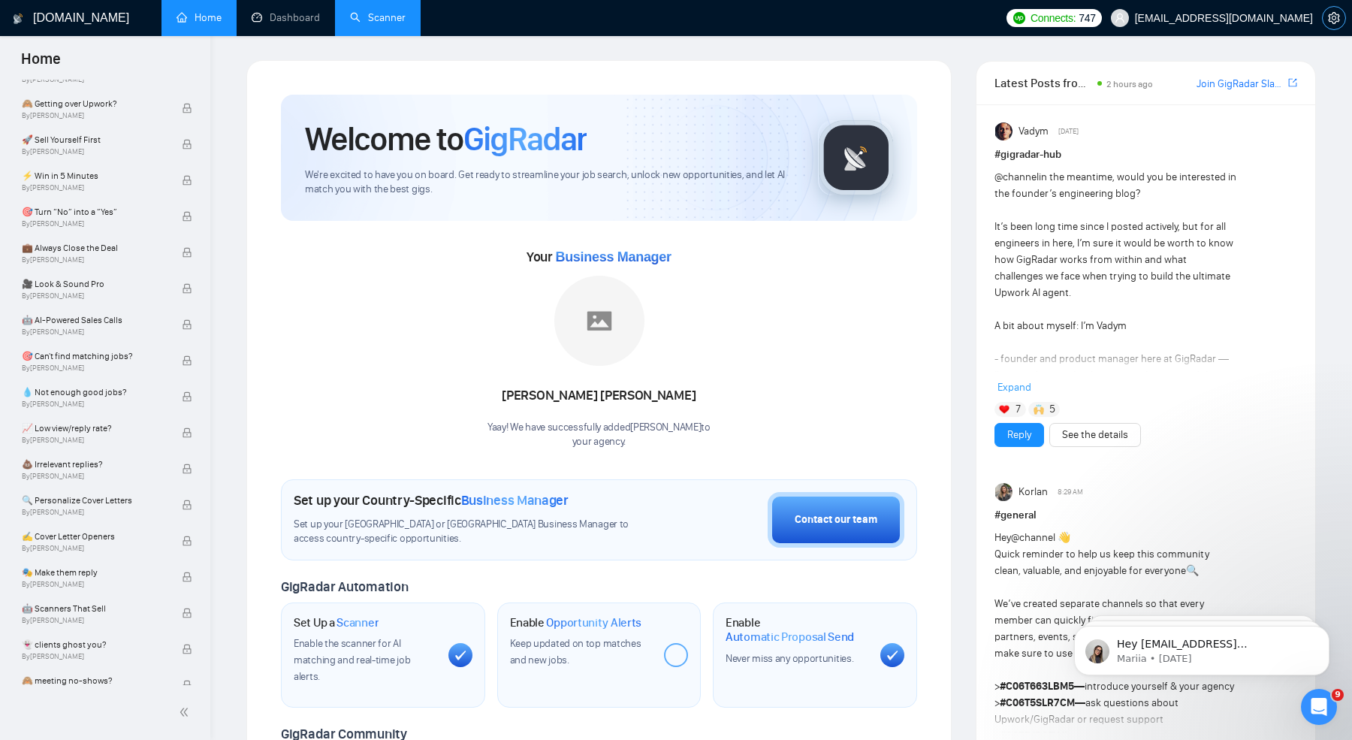
click at [1340, 23] on span "setting" at bounding box center [1334, 18] width 23 height 12
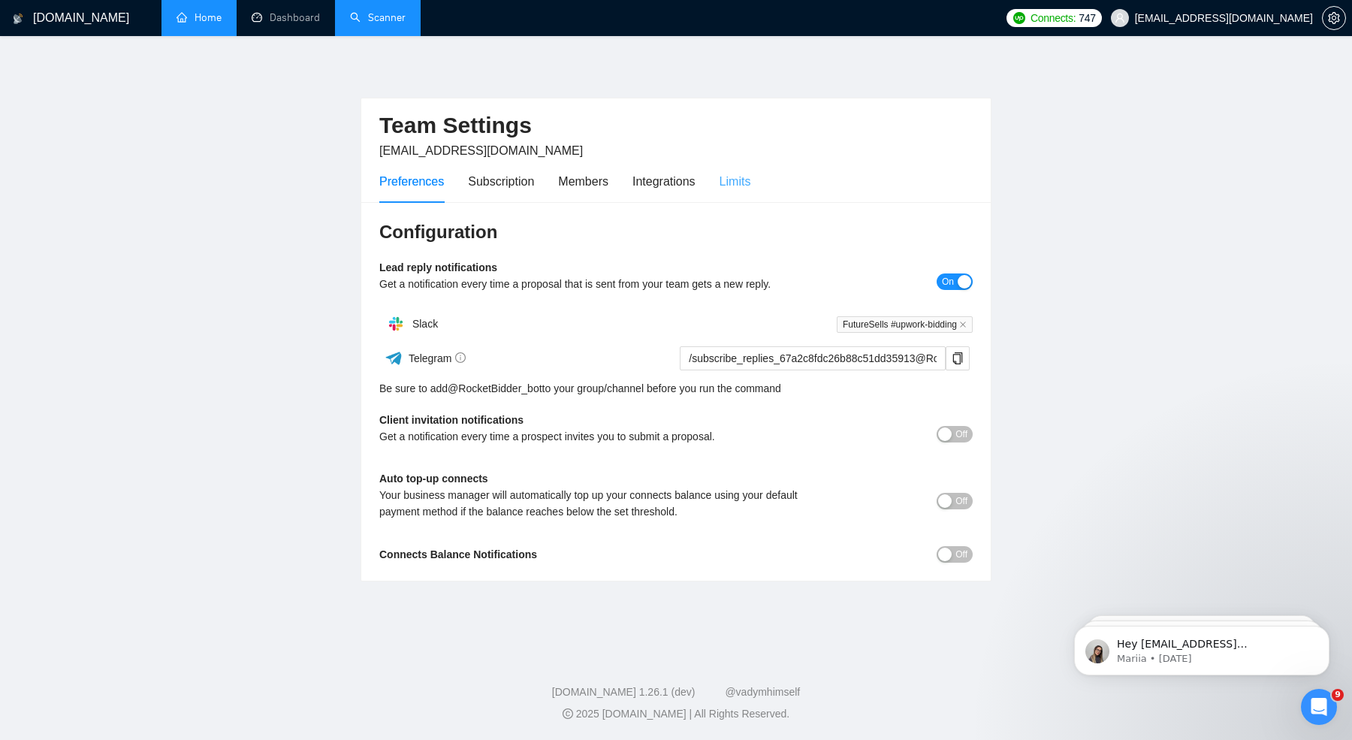
click at [744, 195] on div "Limits" at bounding box center [736, 181] width 32 height 43
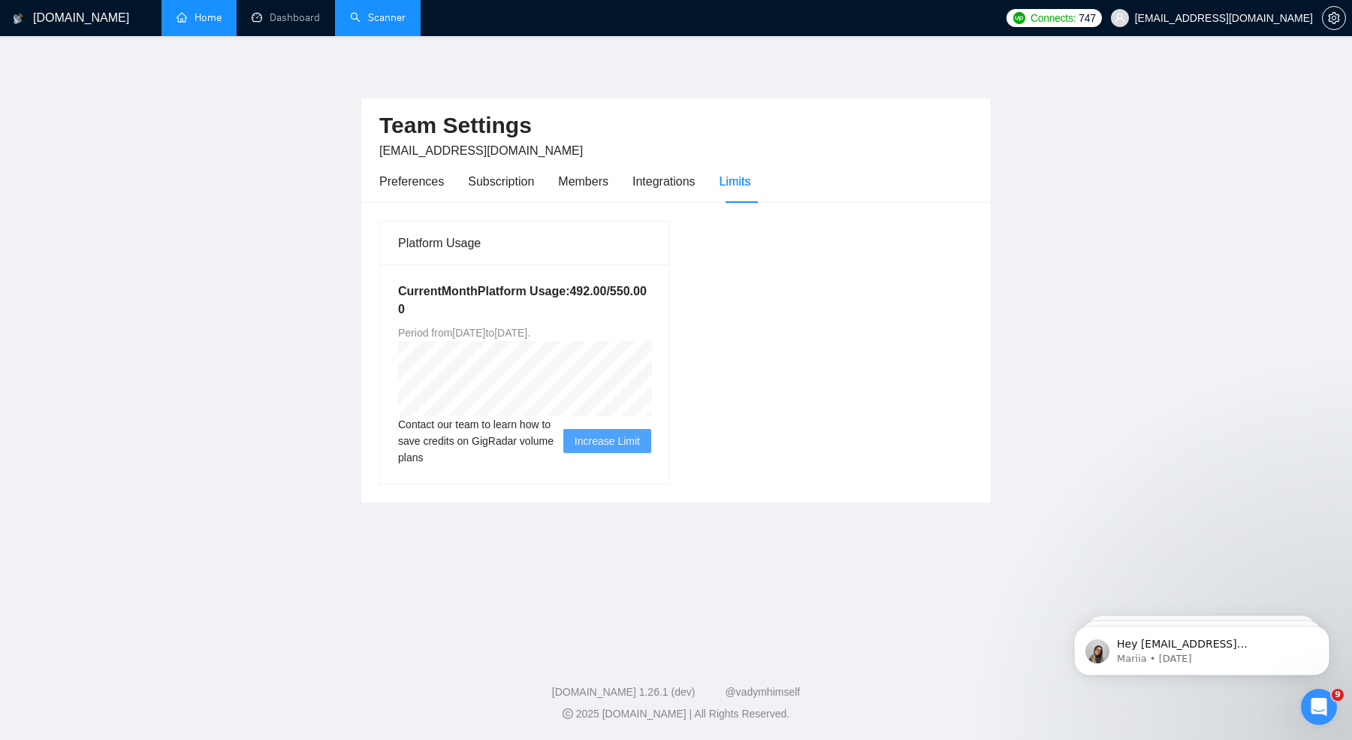
click at [612, 436] on span "Increase Limit" at bounding box center [607, 441] width 65 height 17
click at [614, 447] on span "Increase Limit" at bounding box center [607, 441] width 65 height 17
drag, startPoint x: 443, startPoint y: 326, endPoint x: 674, endPoint y: 326, distance: 230.6
click at [670, 326] on div "Platform Usage Current Month Platform Usage: 492.00 / 550.00 0 Period from [DAT…" at bounding box center [524, 353] width 303 height 264
click at [674, 326] on div "Platform Usage Current Month Platform Usage: 492.00 / 550.00 0 Period from [DAT…" at bounding box center [524, 353] width 303 height 264
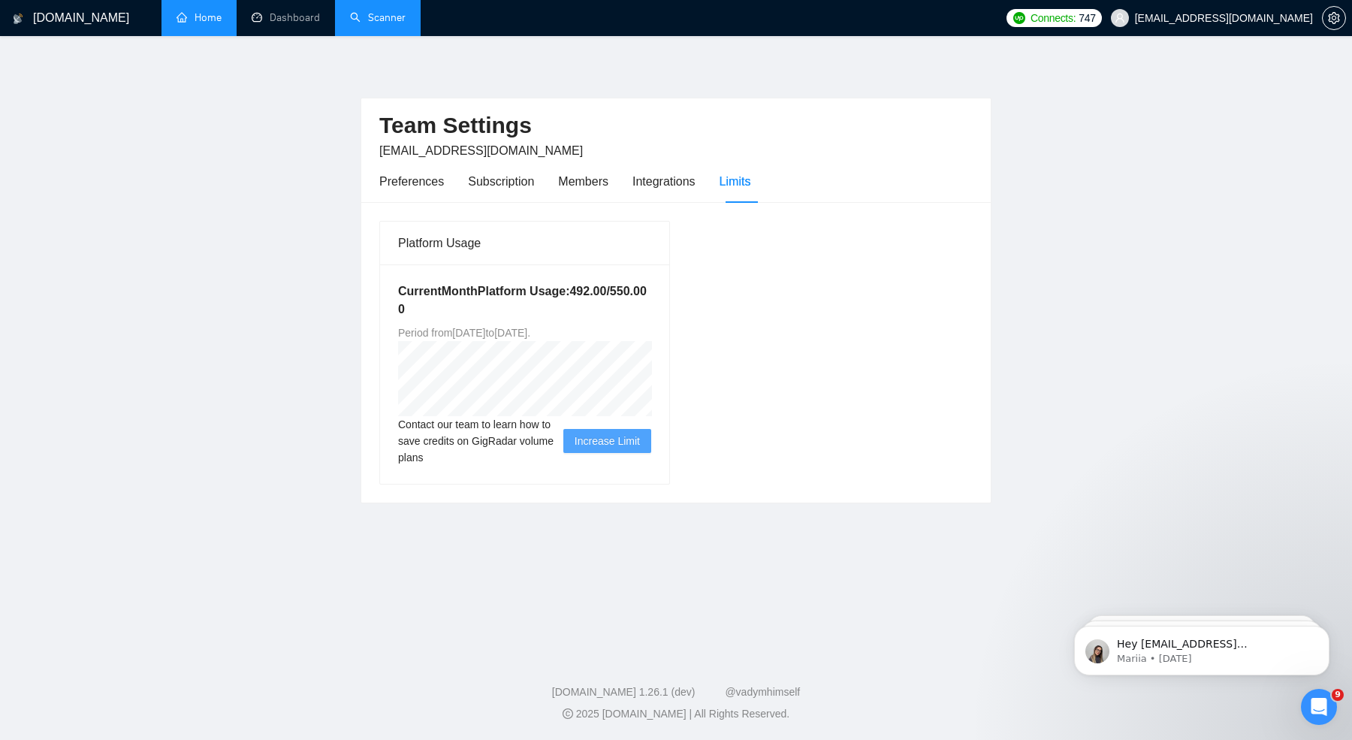
click at [500, 322] on div "Current Month Platform Usage: 492.00 / 550.00 0 Period from Fri Sep 19 2025 to …" at bounding box center [524, 373] width 289 height 219
click at [530, 331] on span "Period from [DATE] to [DATE] ." at bounding box center [464, 333] width 132 height 12
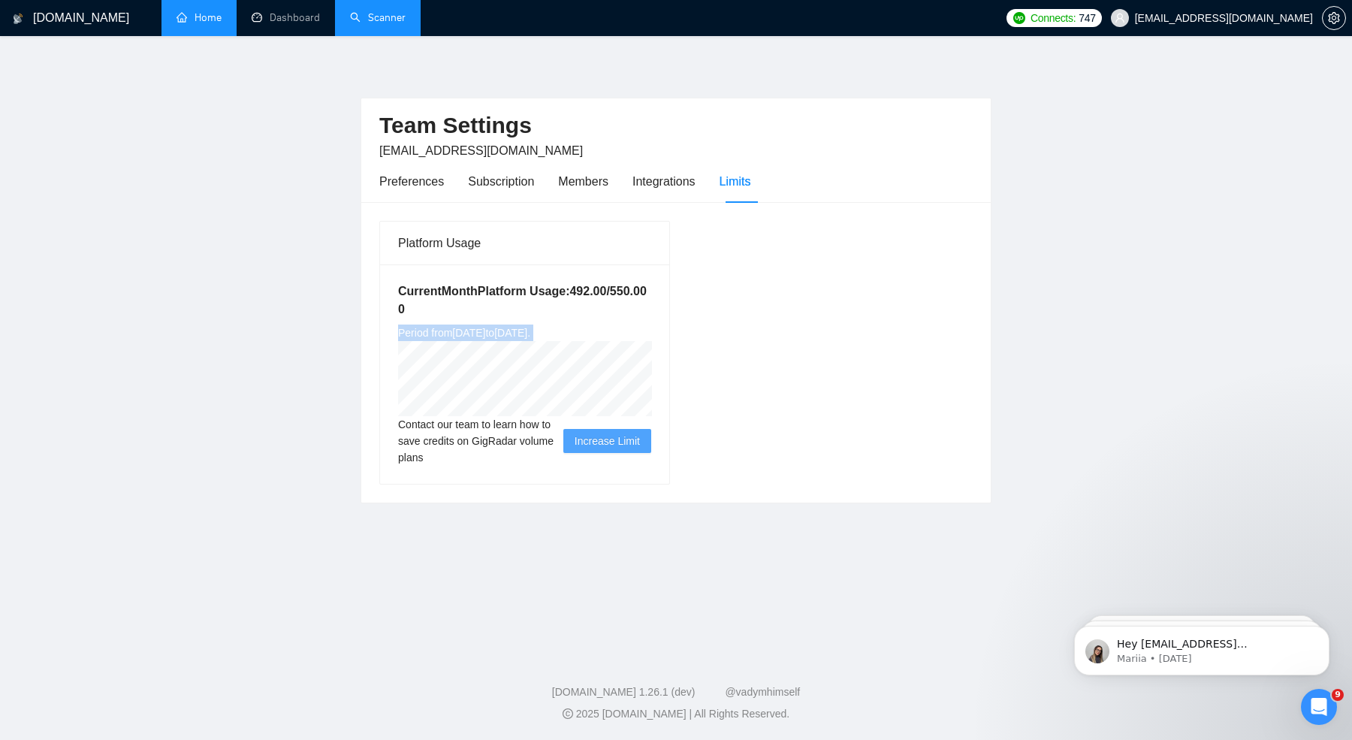
click at [530, 331] on span "Period from [DATE] to [DATE] ." at bounding box center [464, 333] width 132 height 12
click at [463, 307] on h5 "Current Month Platform Usage: 492.00 / 550.00 0" at bounding box center [524, 300] width 253 height 36
click at [483, 322] on div "Current Month Platform Usage: 492.00 / 550.00 0 Period from Fri Sep 19 2025 to …" at bounding box center [524, 373] width 289 height 219
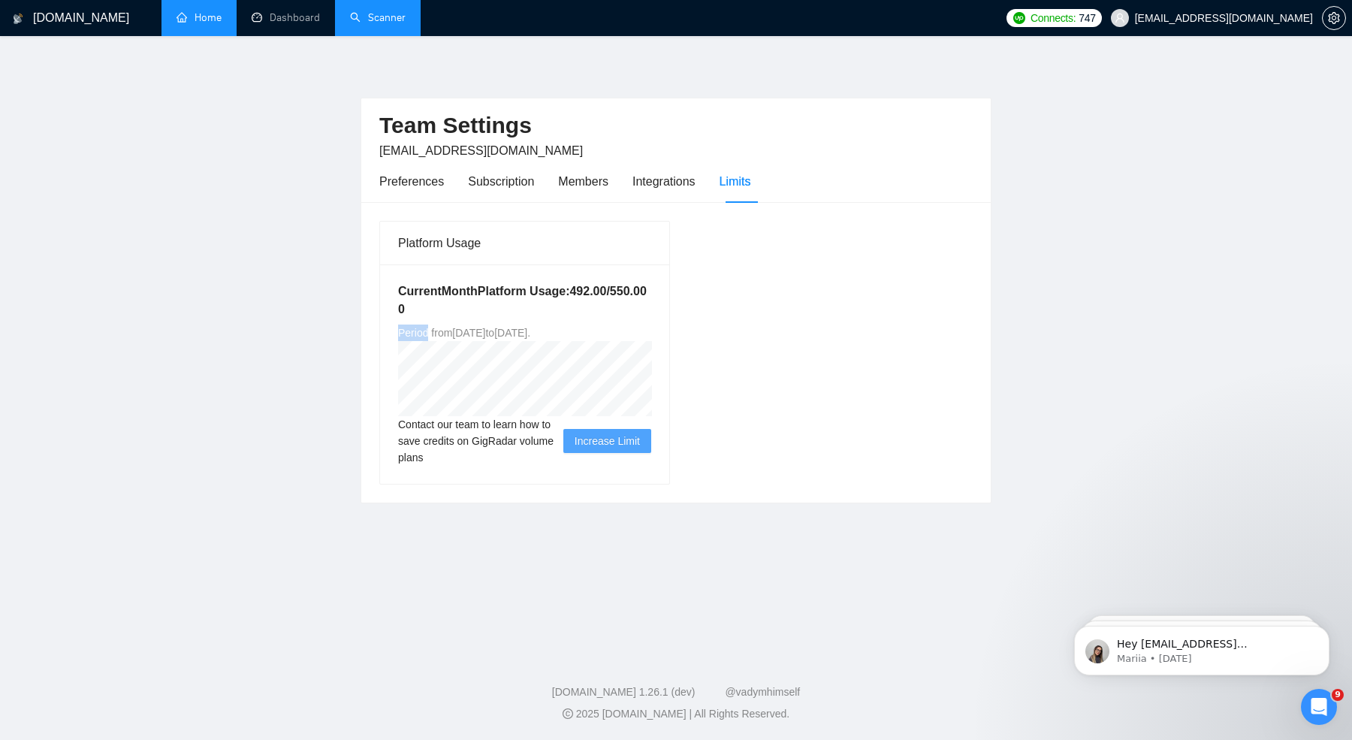
click at [483, 322] on div "Current Month Platform Usage: 492.00 / 550.00 0 Period from Fri Sep 19 2025 to …" at bounding box center [524, 373] width 289 height 219
click at [509, 327] on span "Period from [DATE] to [DATE] ." at bounding box center [464, 333] width 132 height 12
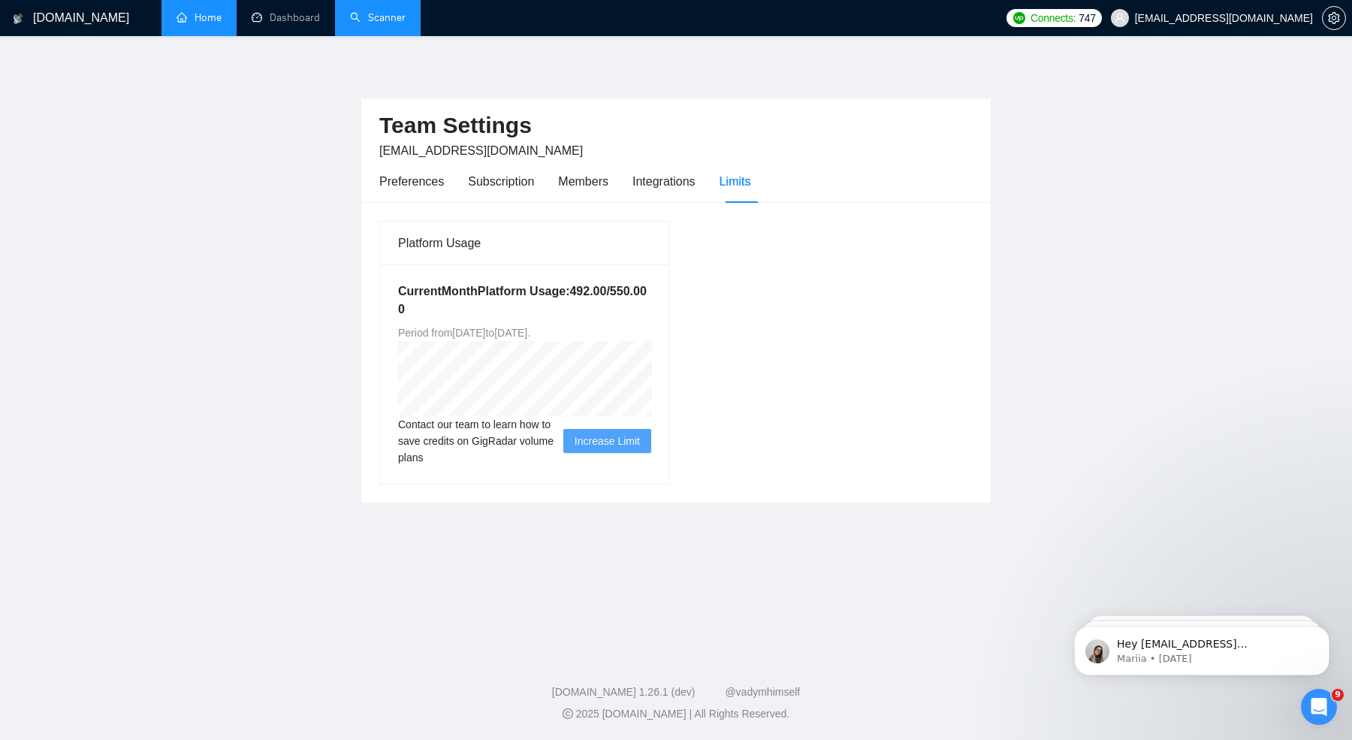
click at [458, 313] on h5 "Current Month Platform Usage: 492.00 / 550.00 0" at bounding box center [524, 300] width 253 height 36
click at [610, 438] on span "Increase Limit" at bounding box center [607, 441] width 65 height 17
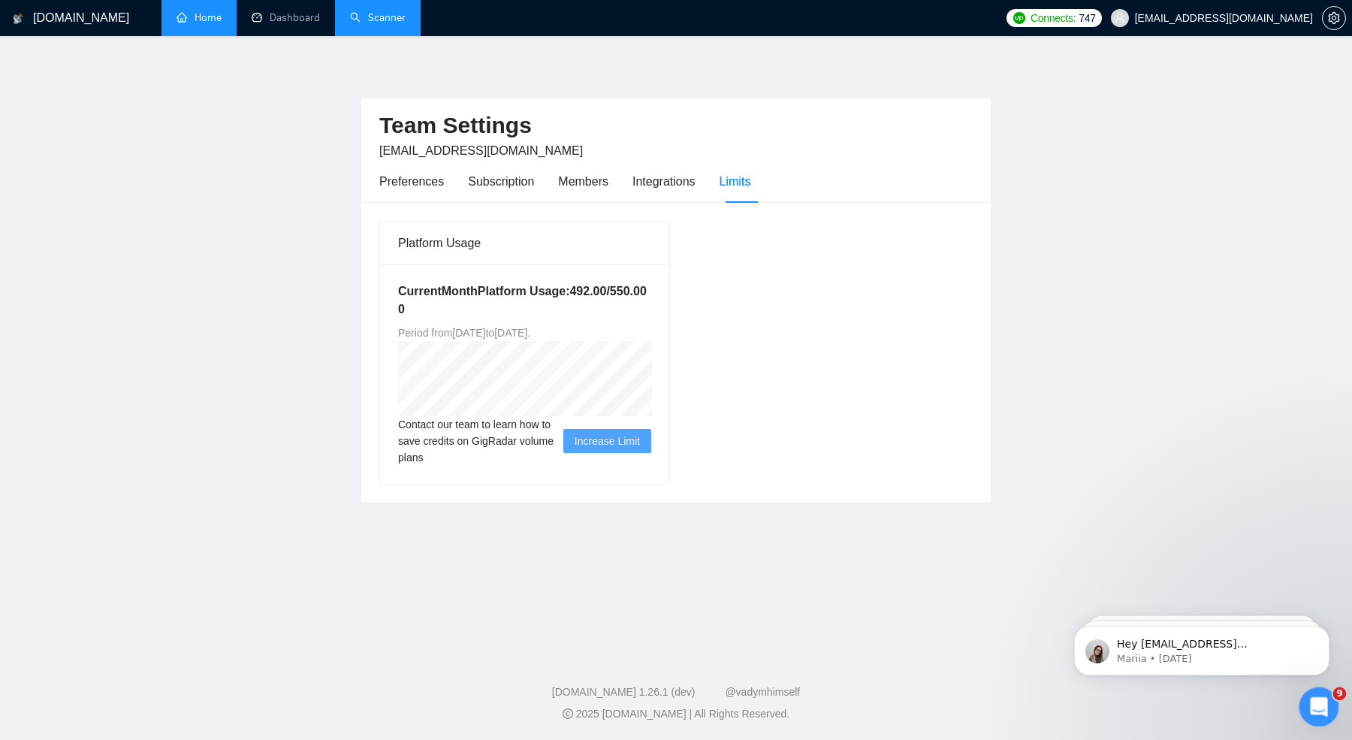
click at [1303, 701] on div "Open Intercom Messenger" at bounding box center [1317, 705] width 50 height 50
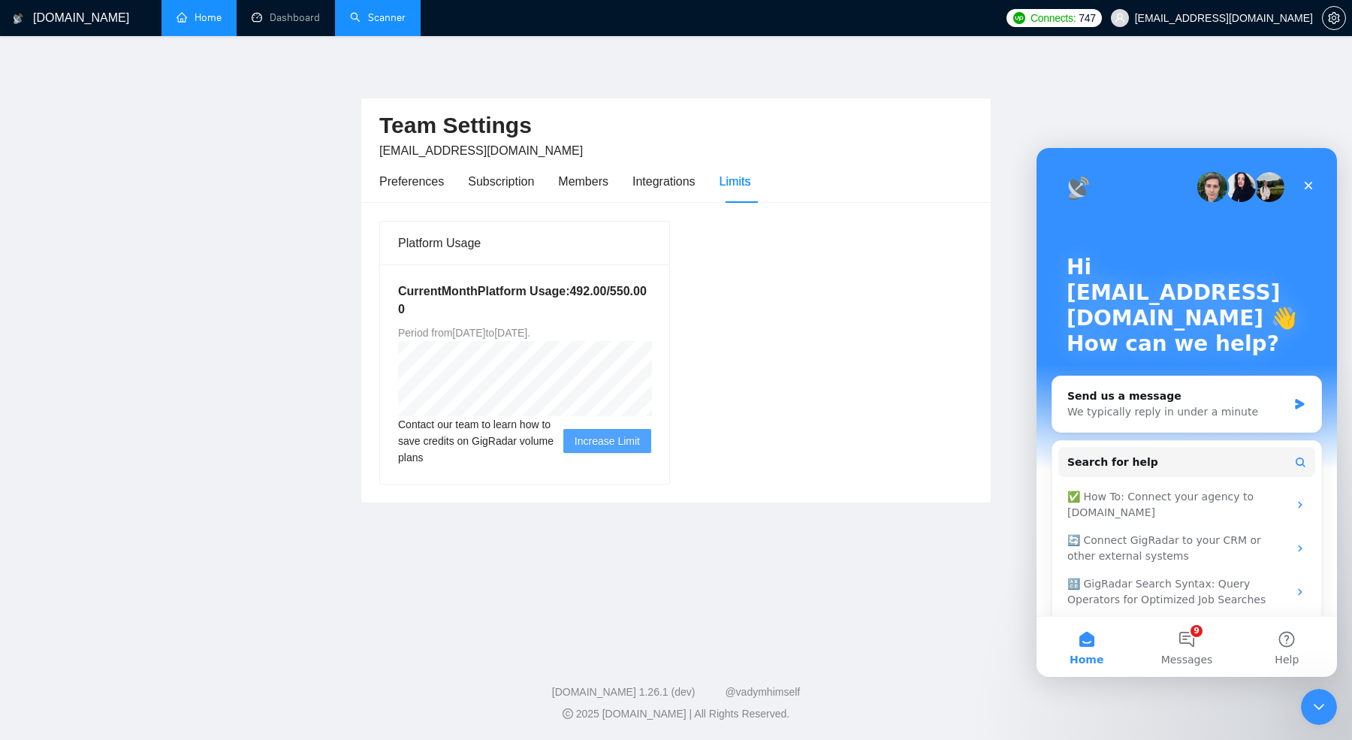
click at [630, 433] on span "Increase Limit" at bounding box center [607, 441] width 65 height 17
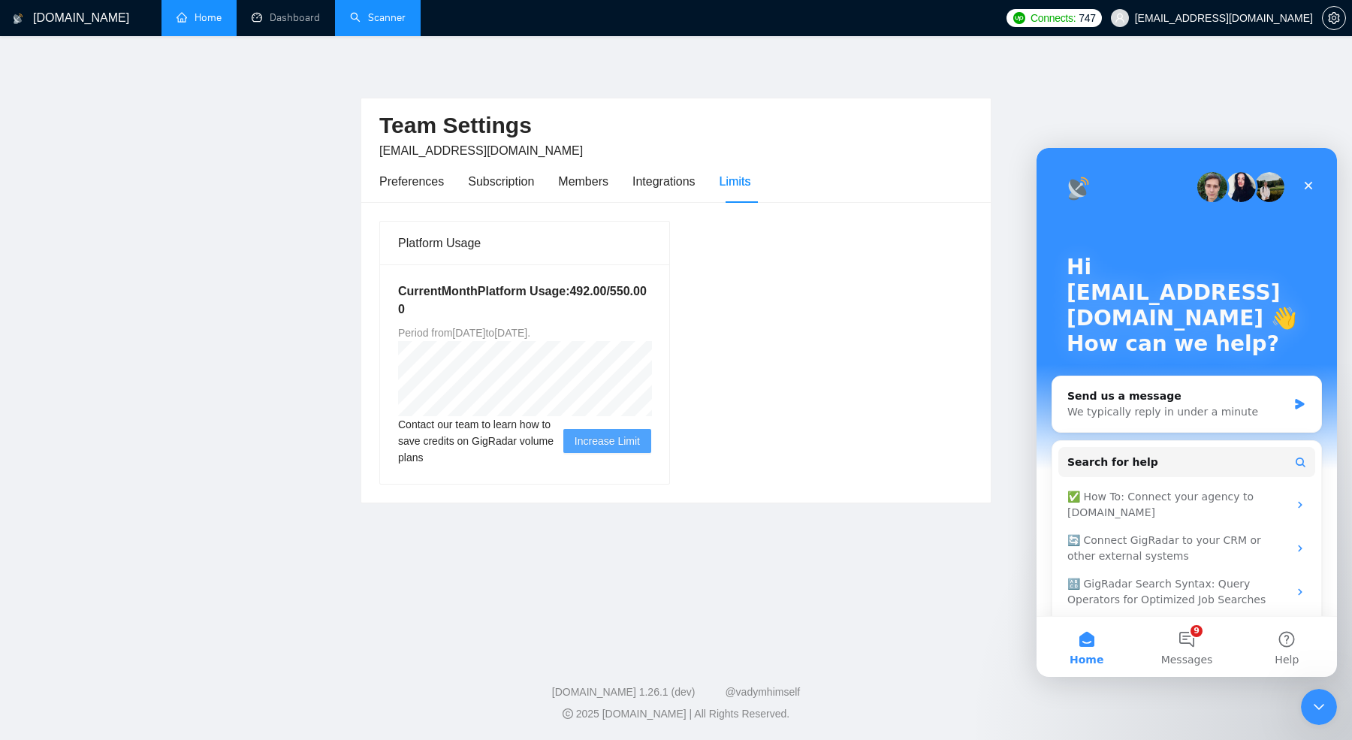
click at [684, 367] on div "Platform Usage Current Month Platform Usage: 492.00 / 550.00 0 Period from [DAT…" at bounding box center [676, 352] width 606 height 264
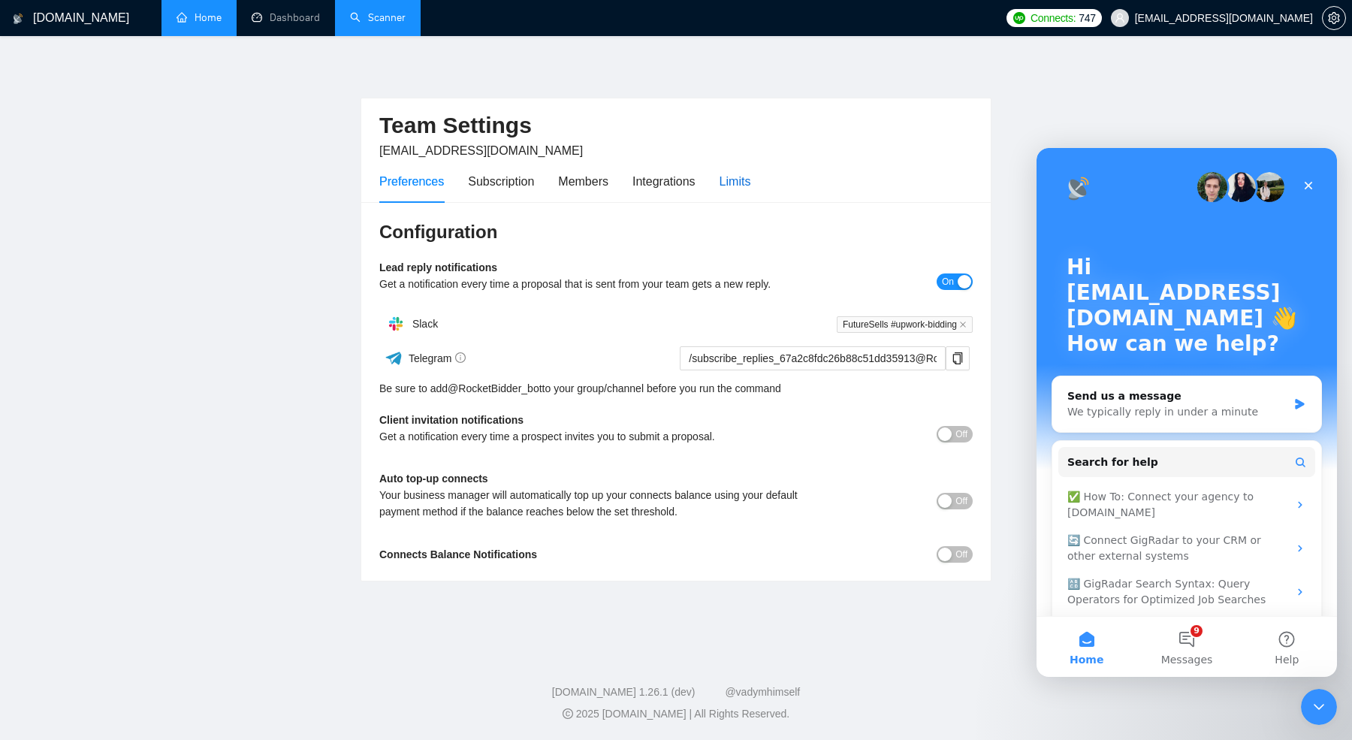
click at [749, 182] on div "Limits" at bounding box center [736, 181] width 32 height 19
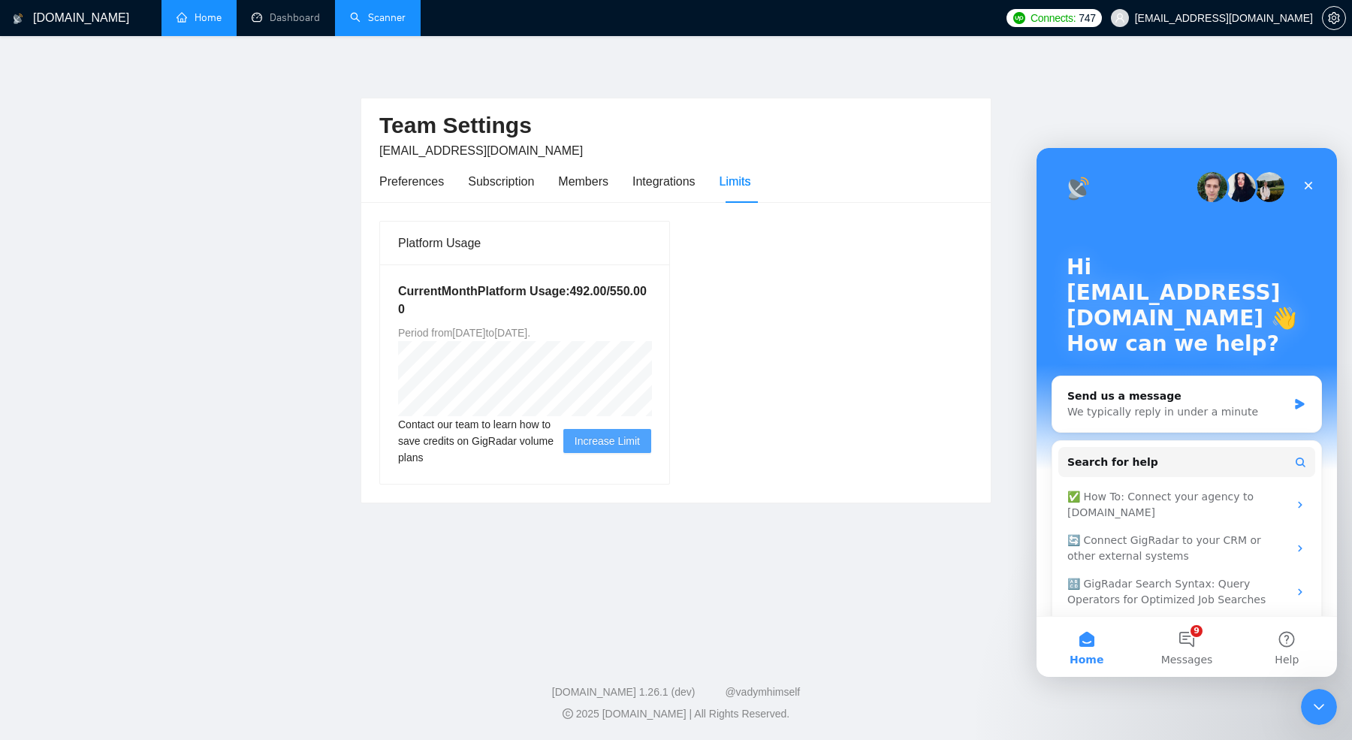
click at [458, 327] on span "Period from [DATE] to [DATE] ." at bounding box center [464, 333] width 132 height 12
click at [530, 327] on span "Period from [DATE] to [DATE] ." at bounding box center [464, 333] width 132 height 12
click at [187, 13] on link "Home" at bounding box center [199, 17] width 45 height 13
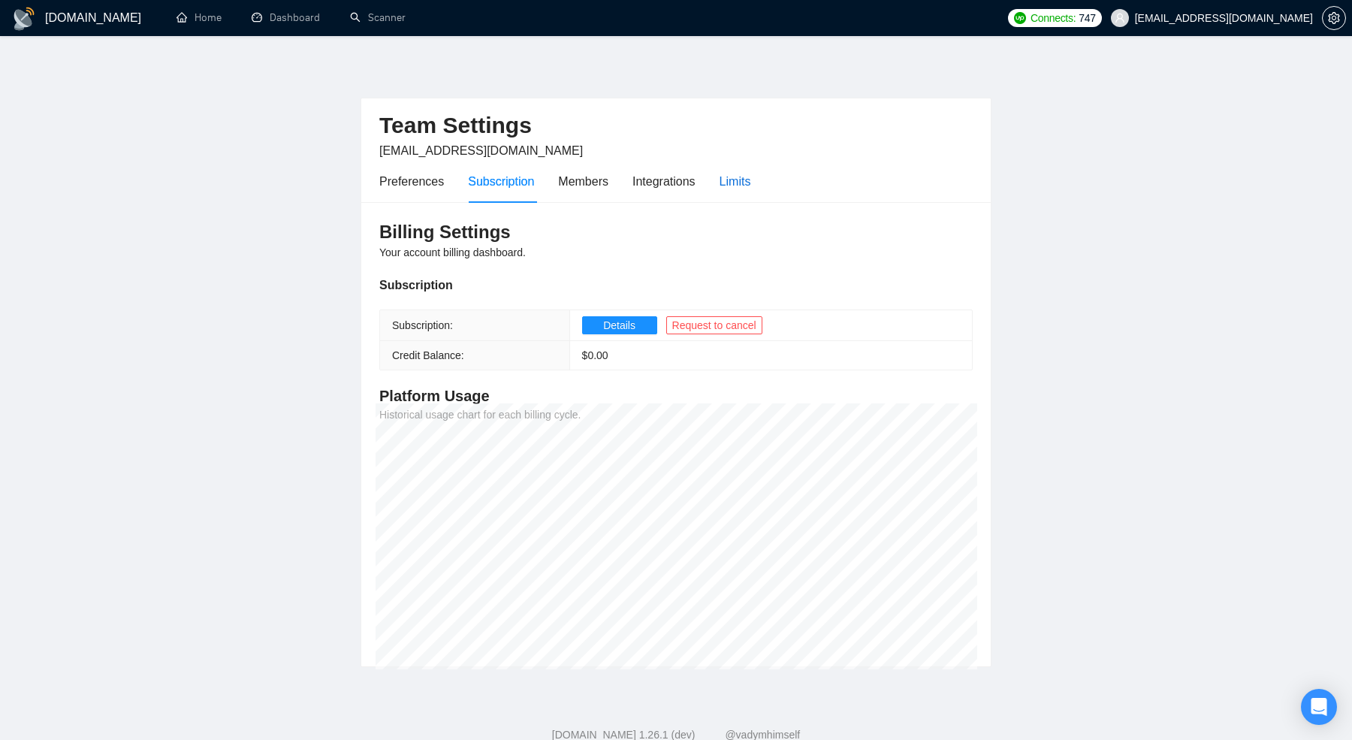
click at [742, 185] on div "Limits" at bounding box center [736, 181] width 32 height 19
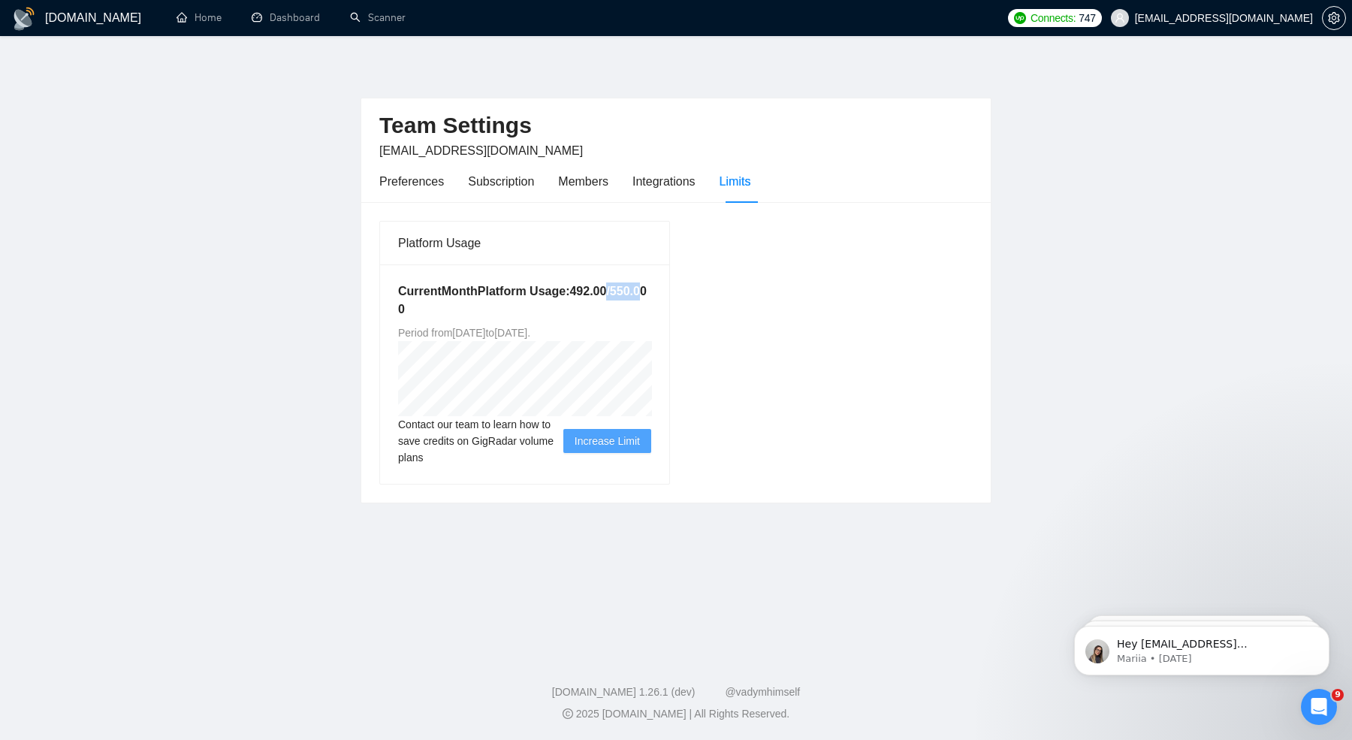
drag, startPoint x: 479, startPoint y: 309, endPoint x: 518, endPoint y: 307, distance: 38.3
click at [518, 307] on h5 "Current Month Platform Usage: 492.00 / 550.00 0" at bounding box center [524, 300] width 253 height 36
click at [508, 307] on h5 "Current Month Platform Usage: 492.00 / 550.00 0" at bounding box center [524, 300] width 253 height 36
drag, startPoint x: 481, startPoint y: 307, endPoint x: 569, endPoint y: 307, distance: 87.9
click at [569, 307] on h5 "Current Month Platform Usage: 492.00 / 550.00 0" at bounding box center [524, 300] width 253 height 36
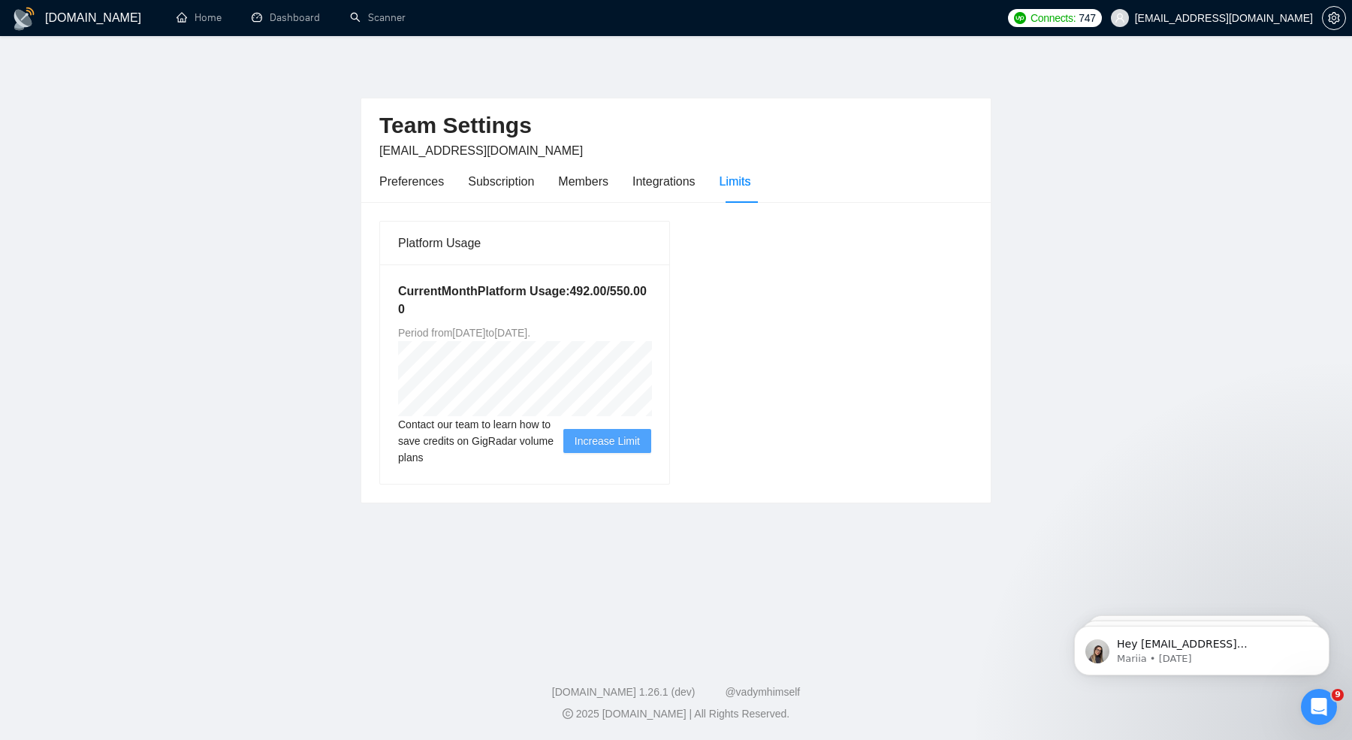
click at [497, 311] on h5 "Current Month Platform Usage: 492.00 / 550.00 0" at bounding box center [524, 300] width 253 height 36
drag, startPoint x: 488, startPoint y: 307, endPoint x: 594, endPoint y: 307, distance: 106.7
click at [594, 307] on h5 "Current Month Platform Usage: 492.00 / 550.00 0" at bounding box center [524, 300] width 253 height 36
click at [496, 313] on h5 "Current Month Platform Usage: 492.00 / 550.00 0" at bounding box center [524, 300] width 253 height 36
drag, startPoint x: 485, startPoint y: 309, endPoint x: 650, endPoint y: 313, distance: 165.3
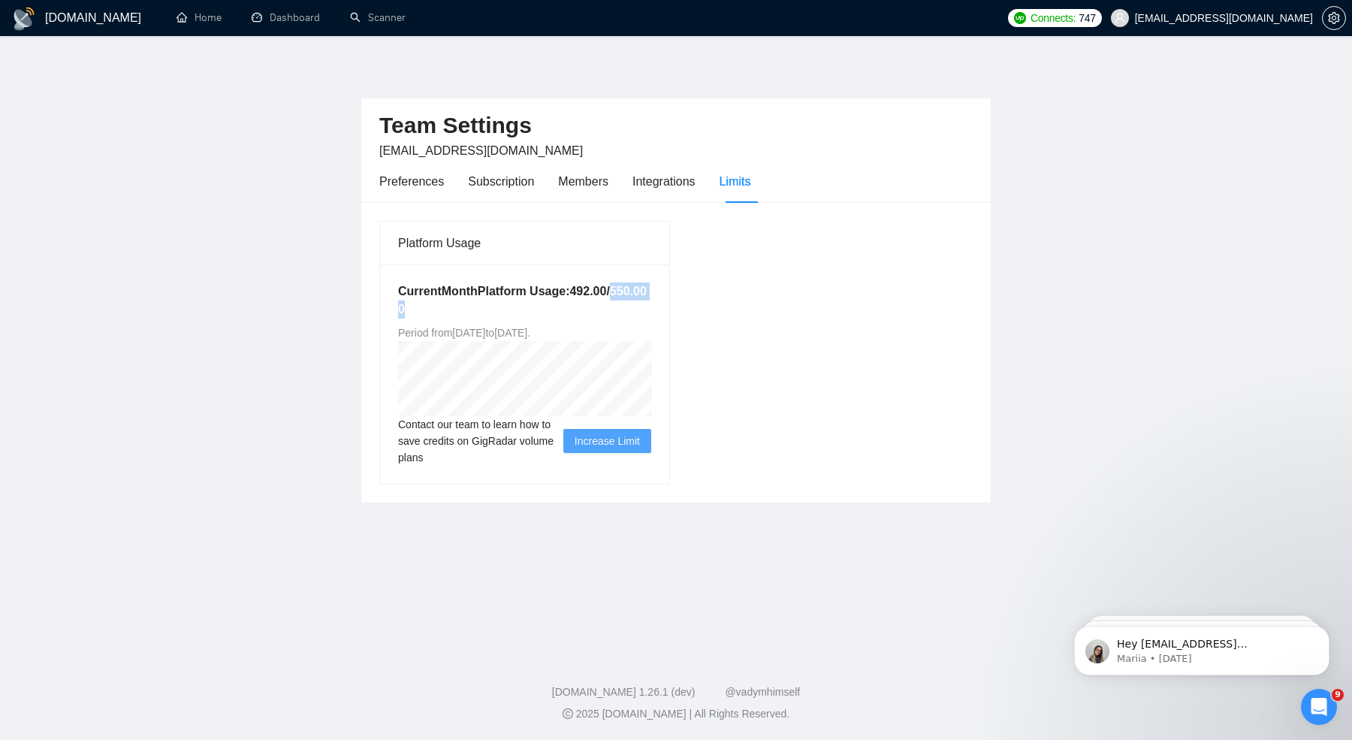
click at [649, 313] on h5 "Current Month Platform Usage: 492.00 / 550.00 0" at bounding box center [524, 300] width 253 height 36
click at [515, 328] on span "Period from [DATE] to [DATE] ." at bounding box center [464, 333] width 132 height 12
drag, startPoint x: 483, startPoint y: 293, endPoint x: 485, endPoint y: 310, distance: 16.7
click at [486, 304] on h5 "Current Month Platform Usage: 492.00 / 550.00 0" at bounding box center [524, 300] width 253 height 36
drag, startPoint x: 479, startPoint y: 311, endPoint x: 636, endPoint y: 302, distance: 157.3
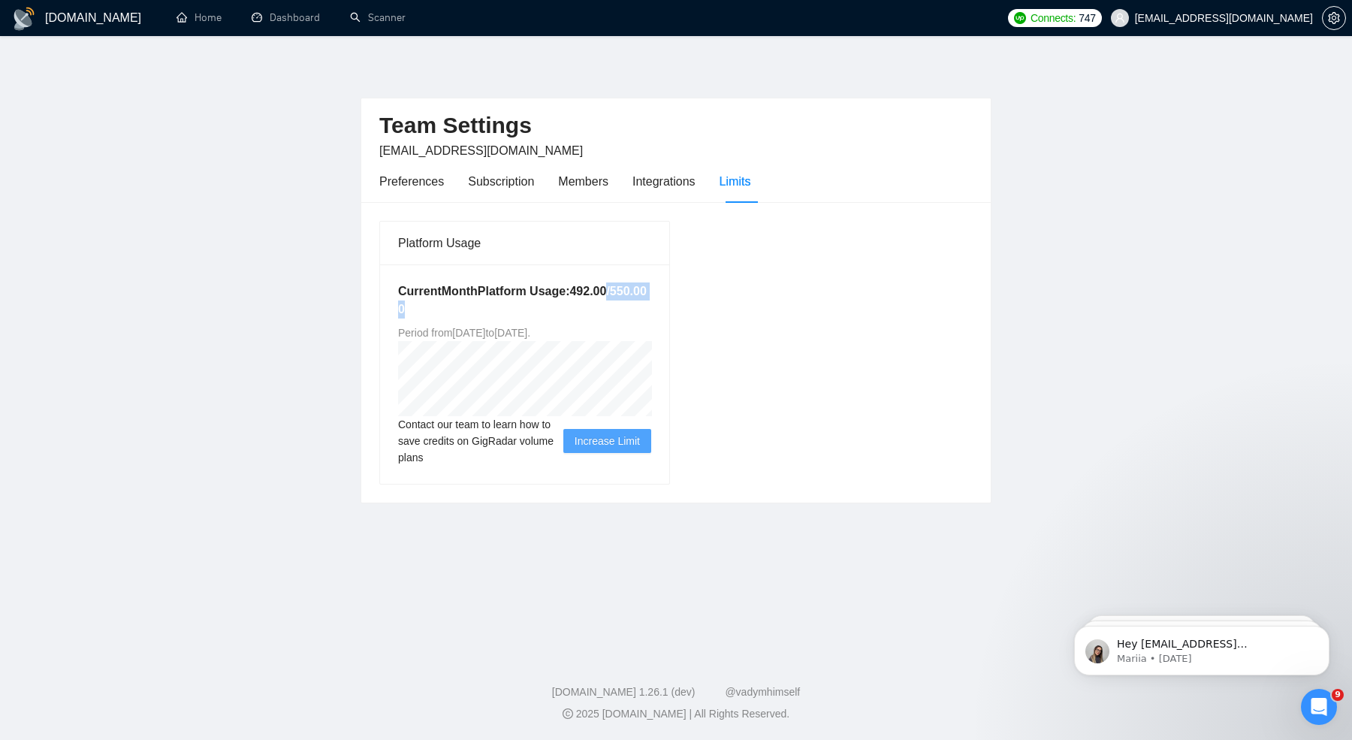
click at [633, 302] on h5 "Current Month Platform Usage: 492.00 / 550.00 0" at bounding box center [524, 300] width 253 height 36
click at [636, 302] on h5 "Current Month Platform Usage: 492.00 / 550.00 0" at bounding box center [524, 300] width 253 height 36
drag, startPoint x: 484, startPoint y: 309, endPoint x: 580, endPoint y: 309, distance: 96.2
click at [580, 309] on h5 "Current Month Platform Usage: 492.00 / 550.00 0" at bounding box center [524, 300] width 253 height 36
click at [554, 313] on h5 "Current Month Platform Usage: 492.00 / 550.00 0" at bounding box center [524, 300] width 253 height 36
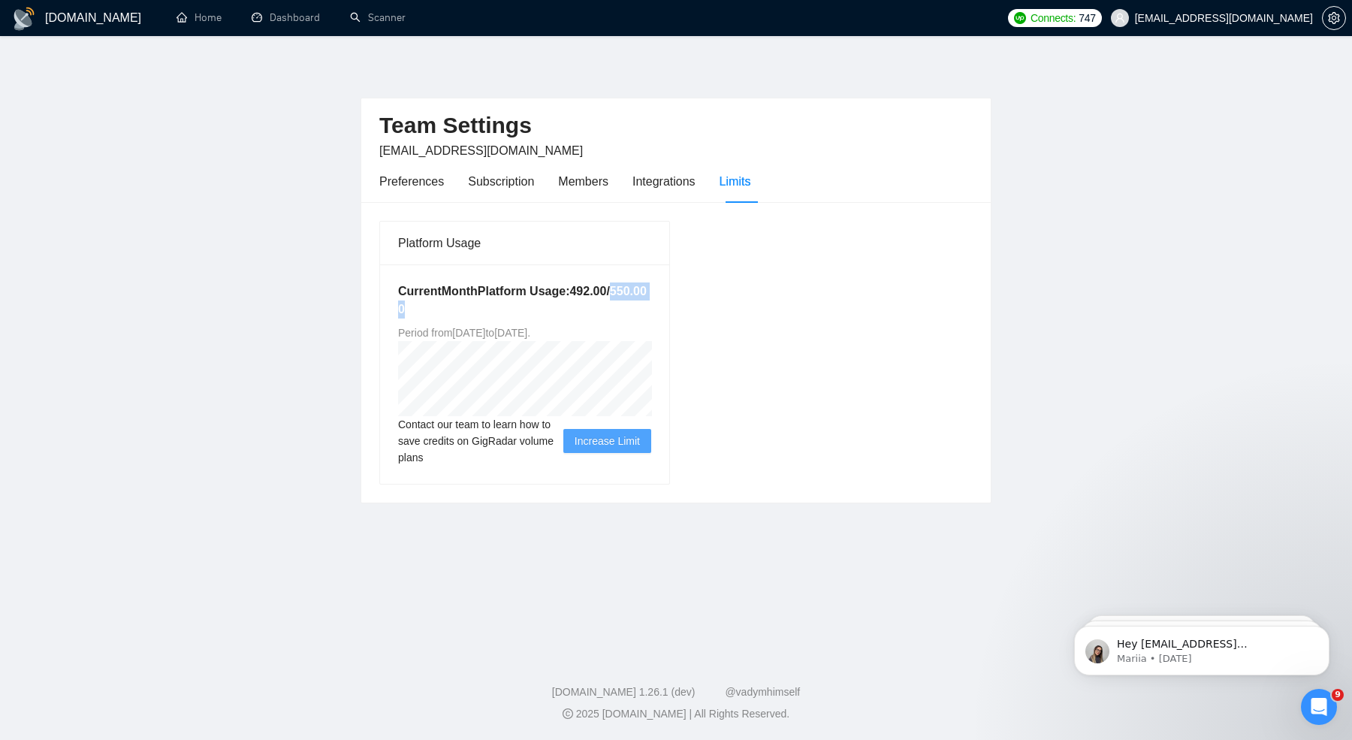
drag, startPoint x: 485, startPoint y: 307, endPoint x: 593, endPoint y: 307, distance: 107.4
click at [590, 307] on h5 "Current Month Platform Usage: 492.00 / 550.00 0" at bounding box center [524, 300] width 253 height 36
click at [593, 307] on h5 "Current Month Platform Usage: 492.00 / 550.00 0" at bounding box center [524, 300] width 253 height 36
drag, startPoint x: 482, startPoint y: 309, endPoint x: 651, endPoint y: 309, distance: 168.3
click at [649, 309] on h5 "Current Month Platform Usage: 492.00 / 550.00 0" at bounding box center [524, 300] width 253 height 36
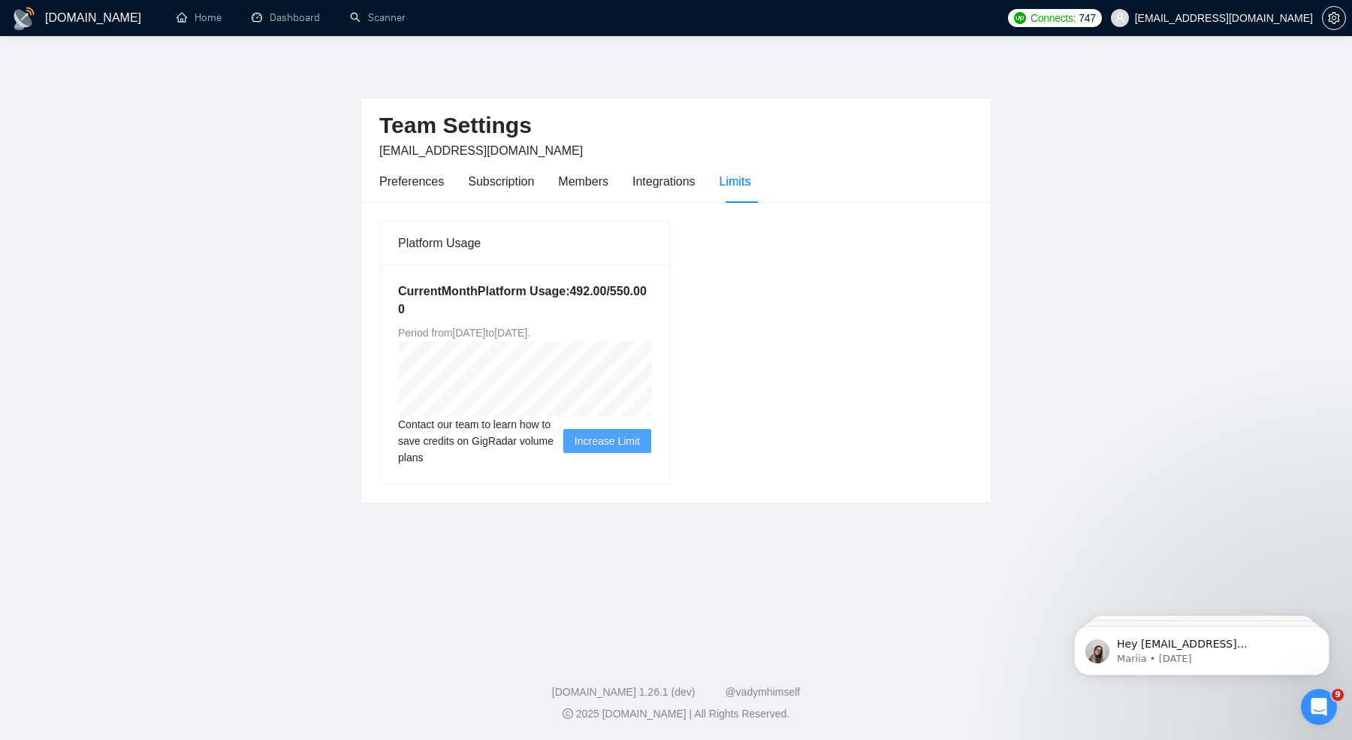
click at [691, 313] on div "Platform Usage Current Month Platform Usage: 492.00 / 550.00 0 Period from [DAT…" at bounding box center [676, 352] width 606 height 264
click at [763, 359] on div "Platform Usage Current Month Platform Usage: 492.00 / 550.00 0 Period from [DAT…" at bounding box center [676, 352] width 606 height 264
click at [606, 445] on span "Increase Limit" at bounding box center [607, 441] width 65 height 17
click at [432, 443] on span "Contact our team to learn how to save credits on GigRadar volume plans" at bounding box center [480, 441] width 165 height 50
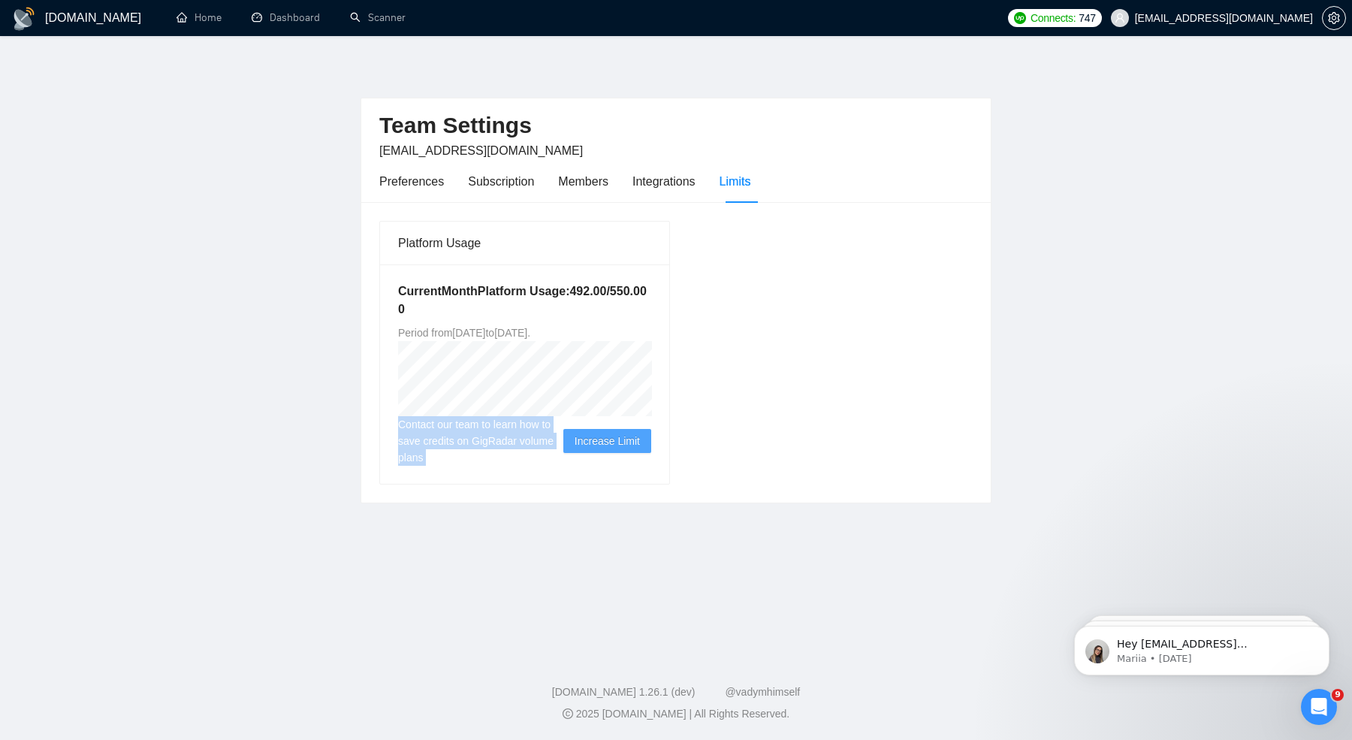
click at [432, 443] on span "Contact our team to learn how to save credits on GigRadar volume plans" at bounding box center [480, 441] width 165 height 50
click at [1318, 696] on icon "Open Intercom Messenger" at bounding box center [1317, 705] width 25 height 25
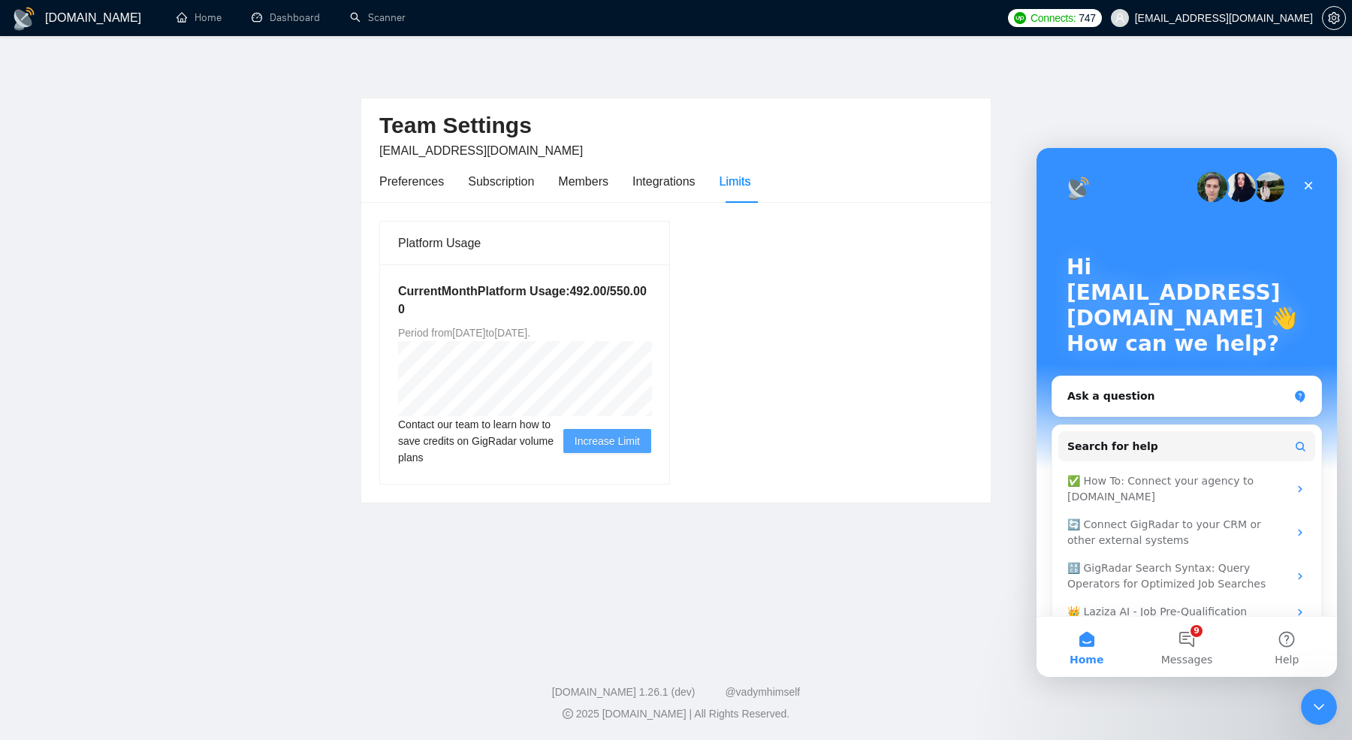
click at [799, 95] on div "Team Settings [EMAIL_ADDRESS][DOMAIN_NAME] Preferences Subscription Members Int…" at bounding box center [676, 281] width 631 height 443
click at [514, 178] on div "Subscription" at bounding box center [501, 181] width 66 height 19
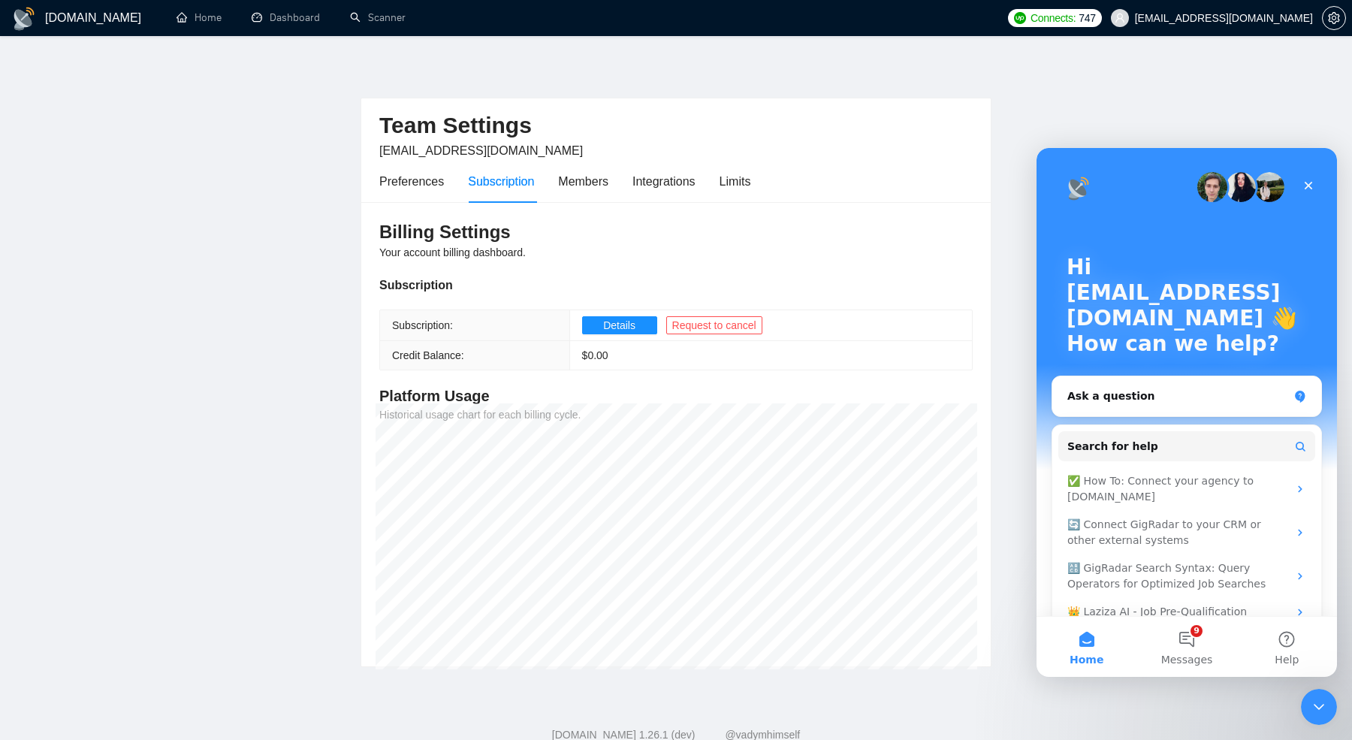
click at [862, 366] on td "$ 0.00" at bounding box center [770, 355] width 403 height 29
click at [1308, 189] on icon "Close" at bounding box center [1309, 186] width 12 height 12
